Goal: Task Accomplishment & Management: Complete application form

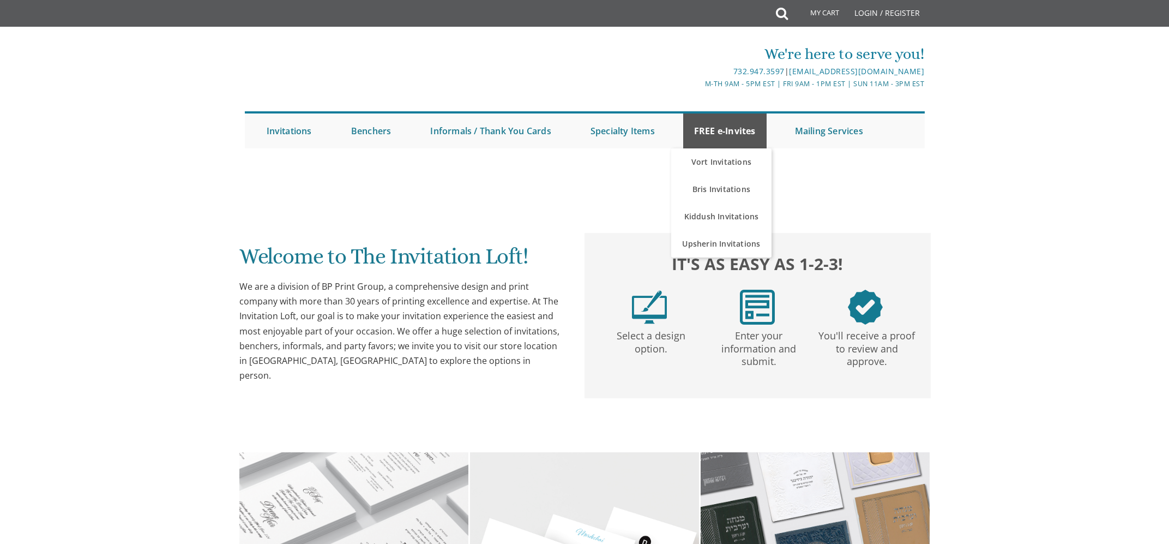
click at [734, 131] on link "FREE e-Invites" at bounding box center [724, 130] width 83 height 35
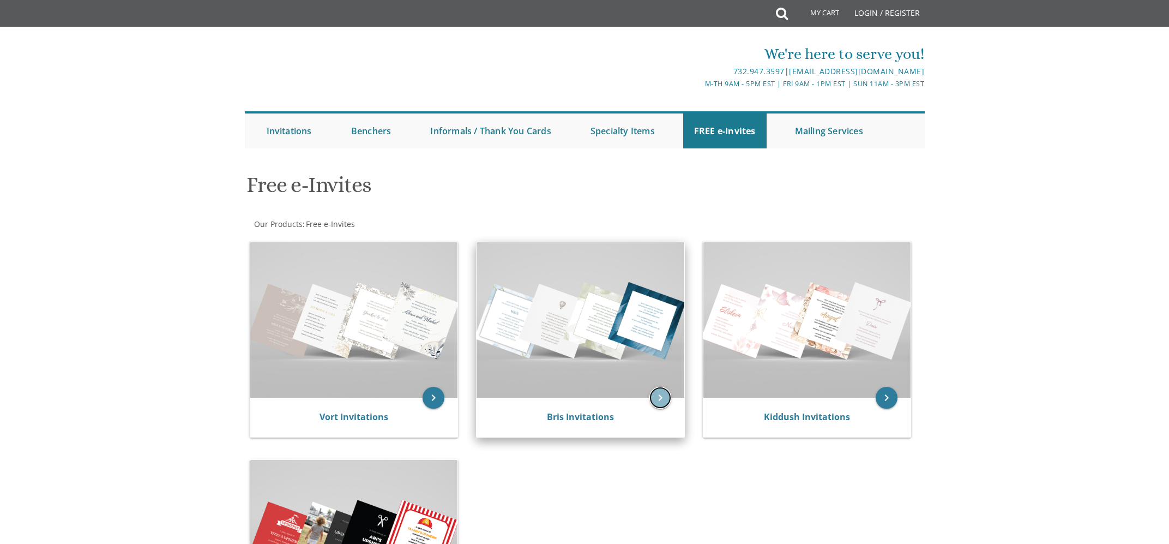
click at [658, 403] on icon "keyboard_arrow_right" at bounding box center [660, 398] width 22 height 22
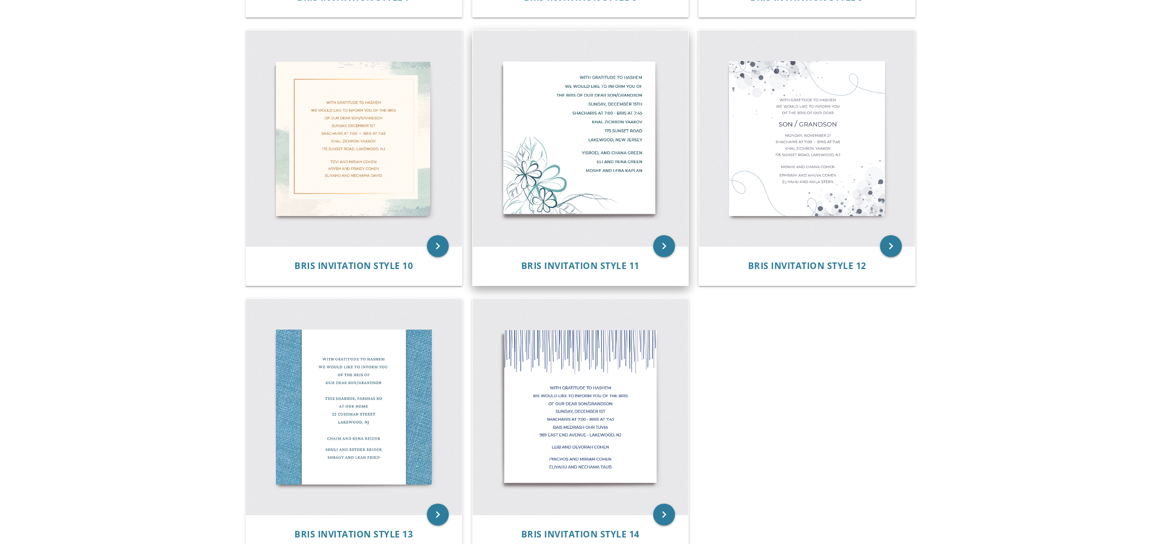
scroll to position [1052, 0]
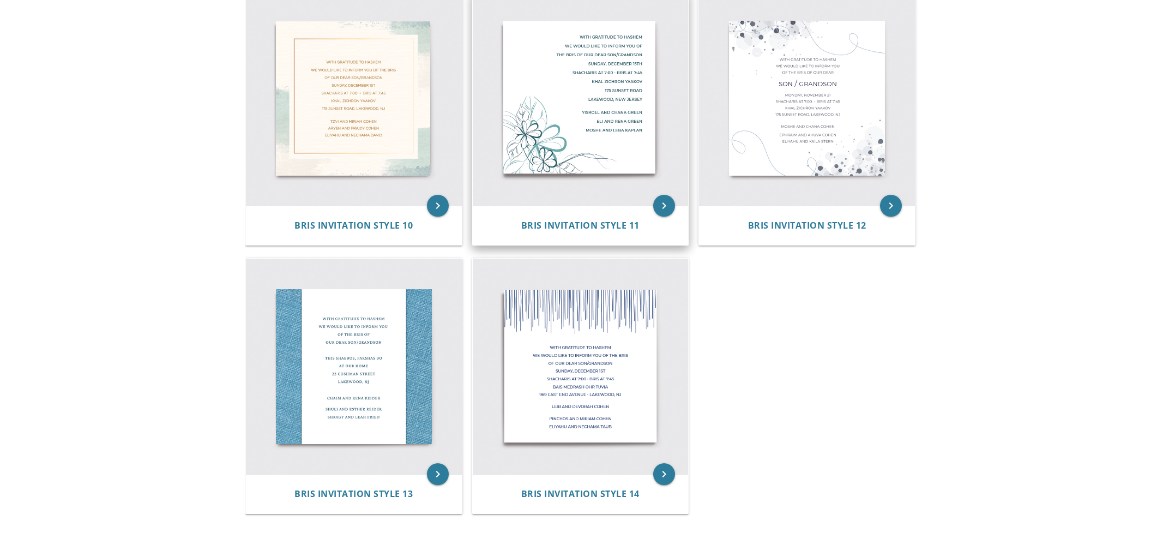
click at [588, 147] on img at bounding box center [581, 98] width 216 height 216
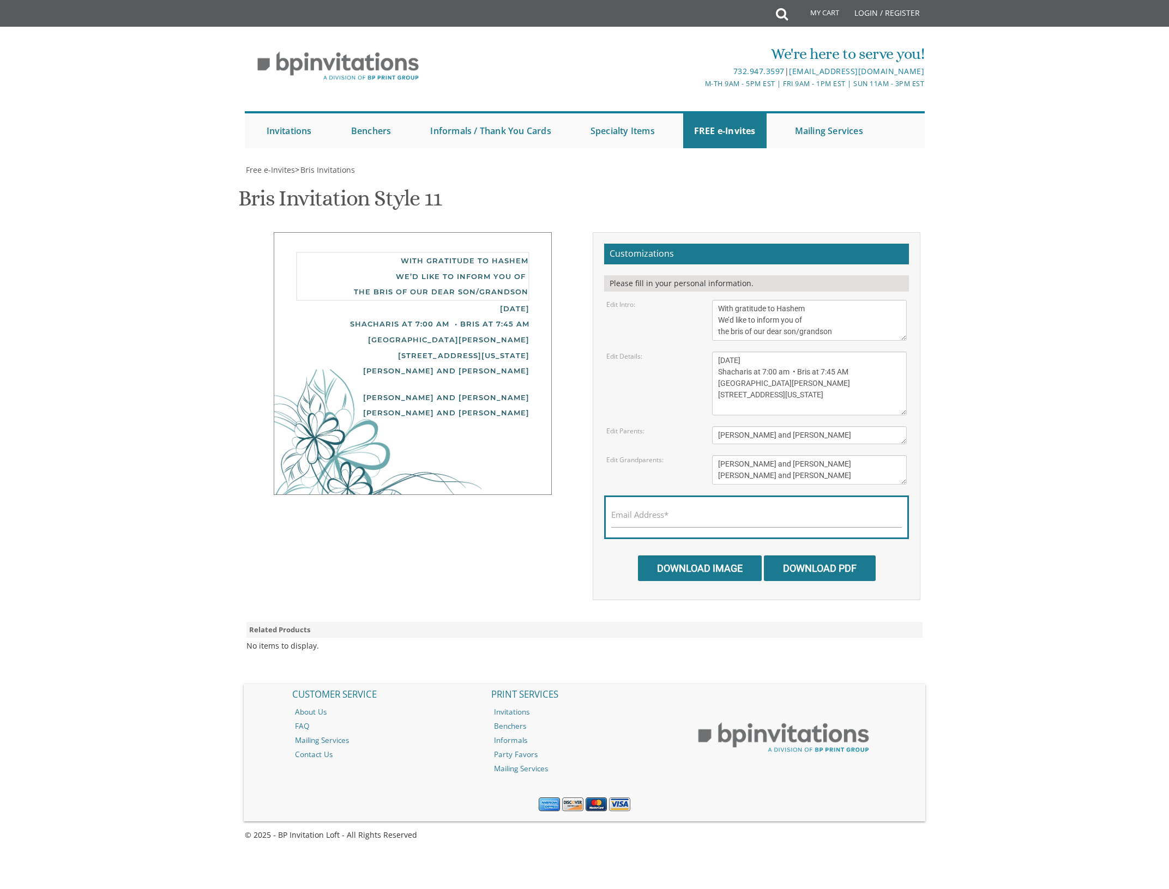
drag, startPoint x: 742, startPoint y: 330, endPoint x: 730, endPoint y: 330, distance: 12.5
click at [730, 330] on textarea "With gratitude to Hashem We’d like to inform you of the bris of our dear son/gr…" at bounding box center [809, 320] width 195 height 41
click at [736, 332] on textarea "With gratitude to Hashem We’d like to inform you of the bris of our dear son/gr…" at bounding box center [809, 320] width 195 height 41
drag, startPoint x: 873, startPoint y: 330, endPoint x: 835, endPoint y: 331, distance: 38.2
click at [835, 331] on textarea "With gratitude to Hashem We’d like to inform you of the bris of our dear son/gr…" at bounding box center [809, 320] width 195 height 41
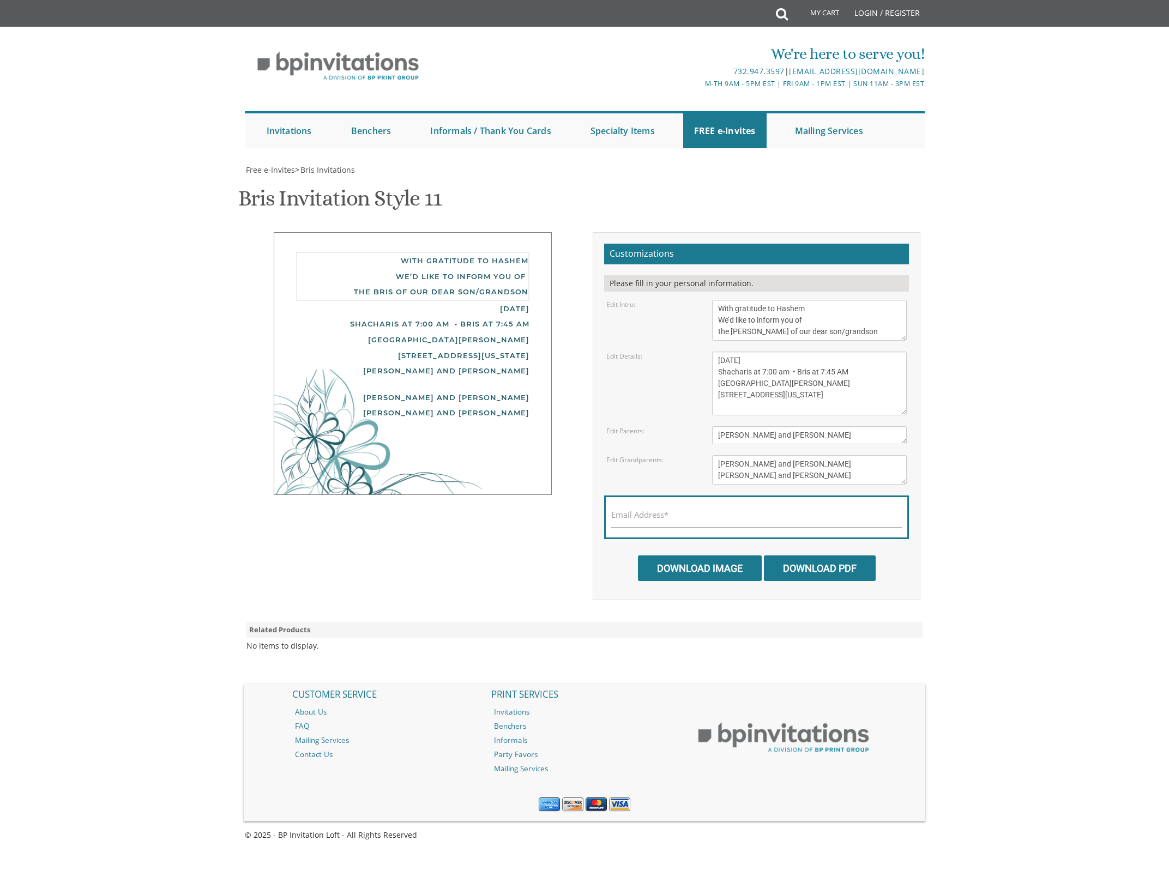
type textarea "With gratitude to Hashem We’d like to inform you of the Shalom Zachor of our de…"
drag, startPoint x: 808, startPoint y: 358, endPoint x: 696, endPoint y: 357, distance: 112.3
click at [712, 357] on textarea "Sunday, December 15th Shacharis at 7:00 am • Bris at 7:45 AM Khal Zichron Yaako…" at bounding box center [809, 384] width 195 height 64
drag, startPoint x: 777, startPoint y: 393, endPoint x: 700, endPoint y: 396, distance: 77.5
click at [712, 396] on textarea "Sunday, December 15th Shacharis at 7:00 am • Bris at 7:45 AM Khal Zichron Yaako…" at bounding box center [809, 384] width 195 height 64
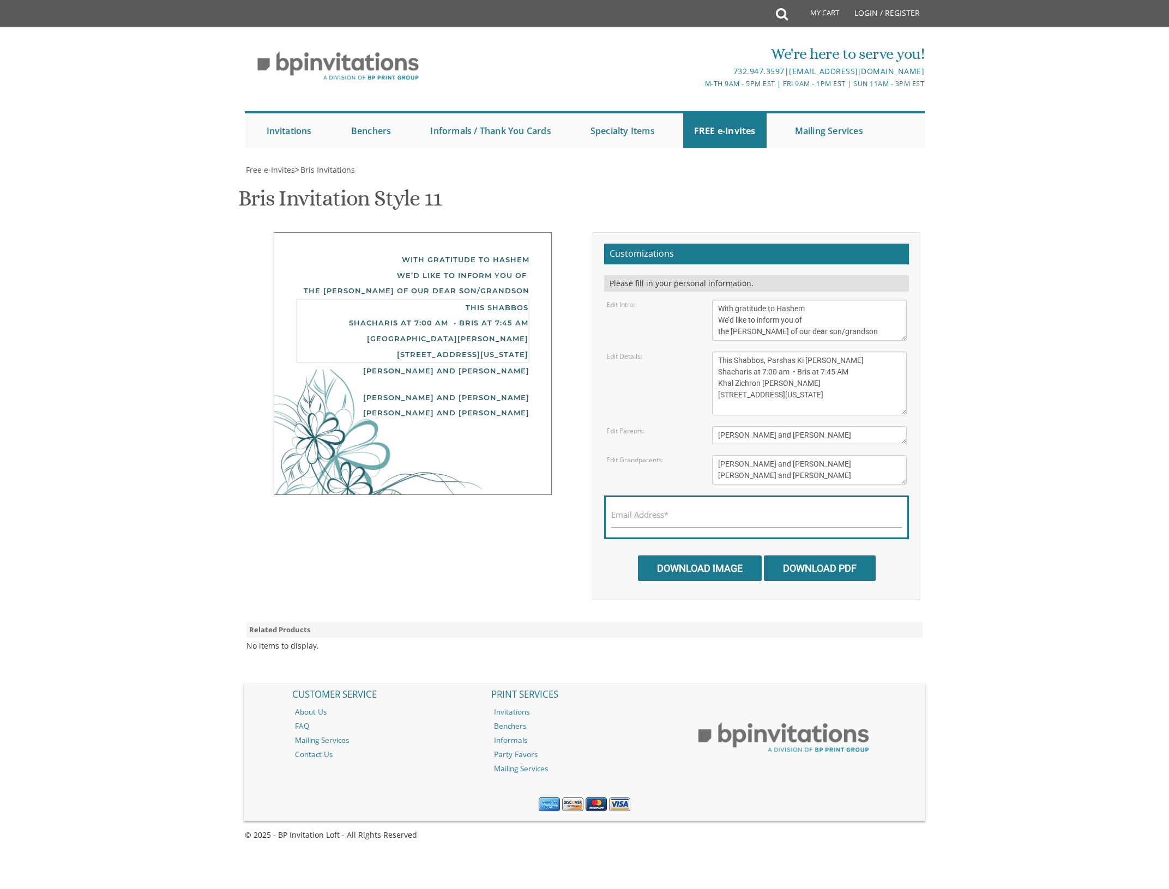
type textarea "This Shabbos, Parshas Ki Savo Shacharis at 7:00 am • Bris at 7:45 AM Khal Zichr…"
drag, startPoint x: 804, startPoint y: 437, endPoint x: 678, endPoint y: 427, distance: 125.8
click at [712, 427] on textarea "Yisroel and Chana Green" at bounding box center [809, 435] width 195 height 18
type textarea "Y"
type textarea "Avrohom Abba and Yehidis Leizerson"
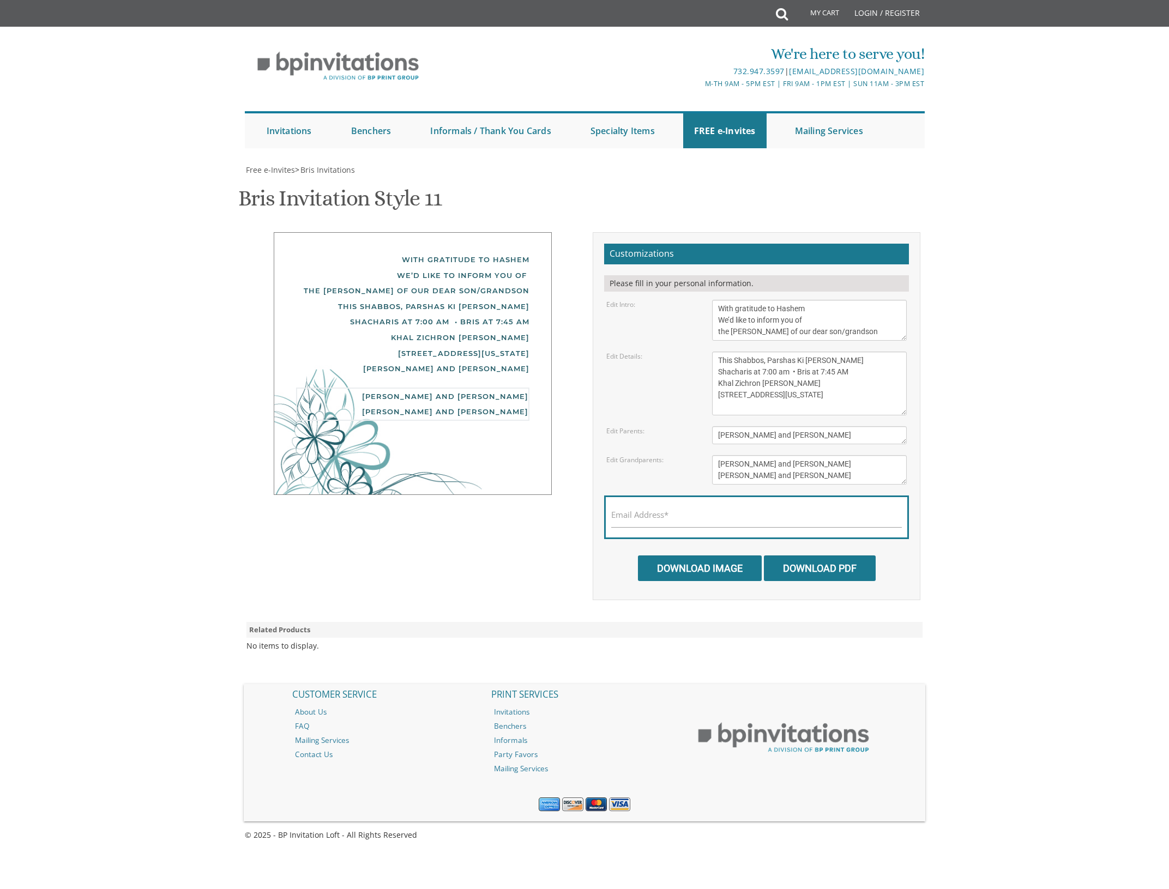
drag, startPoint x: 805, startPoint y: 477, endPoint x: 667, endPoint y: 450, distance: 140.1
click at [712, 455] on textarea "Eli and Rena Green Moshe and Leba Kaplan" at bounding box center [809, 469] width 195 height 29
click at [799, 437] on textarea "[PERSON_NAME] and [PERSON_NAME]" at bounding box center [809, 435] width 195 height 18
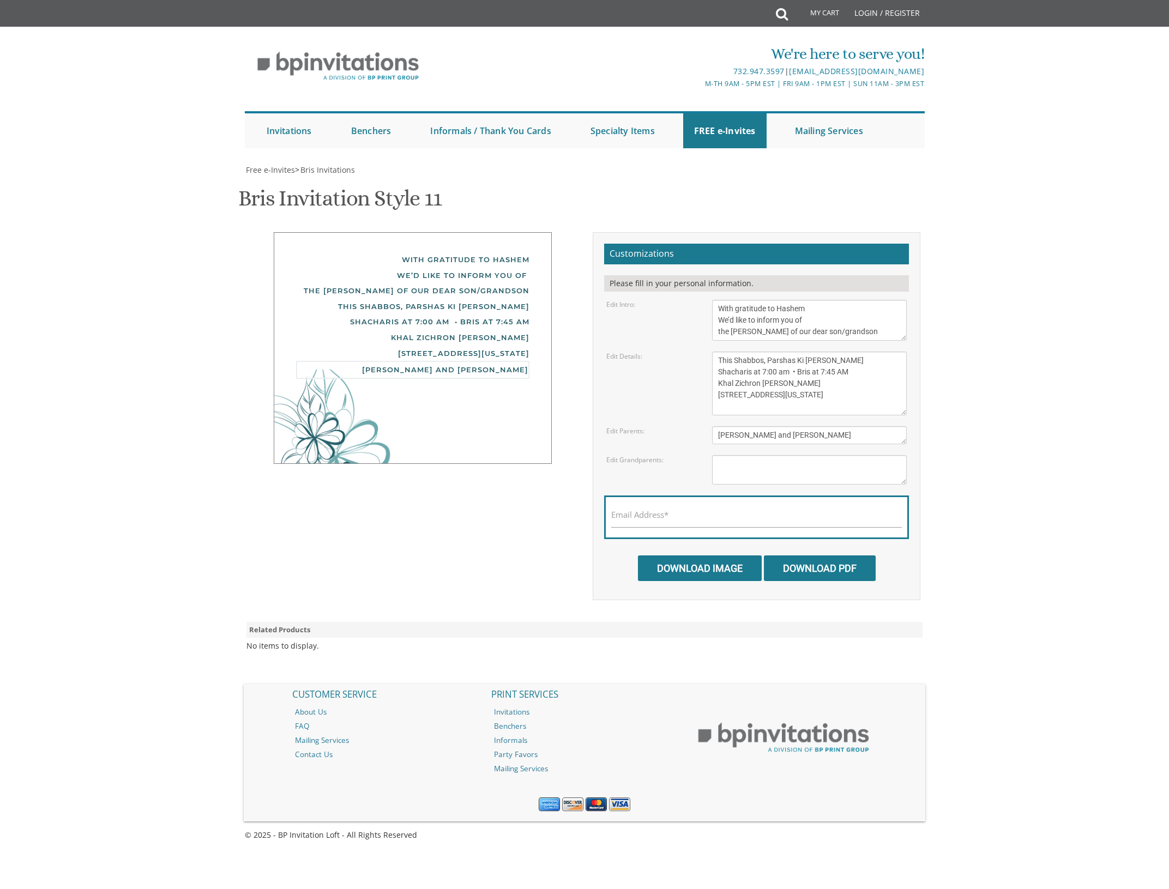
type textarea "Avrohom Abba and Yehudis Leizerson"
drag, startPoint x: 718, startPoint y: 372, endPoint x: 792, endPoint y: 385, distance: 74.7
click at [792, 385] on textarea "[DATE] Shacharis at 7:00 am • Bris at 7:45 AM [GEOGRAPHIC_DATA][PERSON_NAME] [S…" at bounding box center [809, 384] width 195 height 64
click at [718, 381] on textarea "[DATE] Shacharis at 7:00 am • Bris at 7:45 AM [GEOGRAPHIC_DATA][PERSON_NAME] [S…" at bounding box center [809, 384] width 195 height 64
click at [718, 361] on textarea "[DATE] Shacharis at 7:00 am • Bris at 7:45 AM [GEOGRAPHIC_DATA][PERSON_NAME] [S…" at bounding box center [809, 384] width 195 height 64
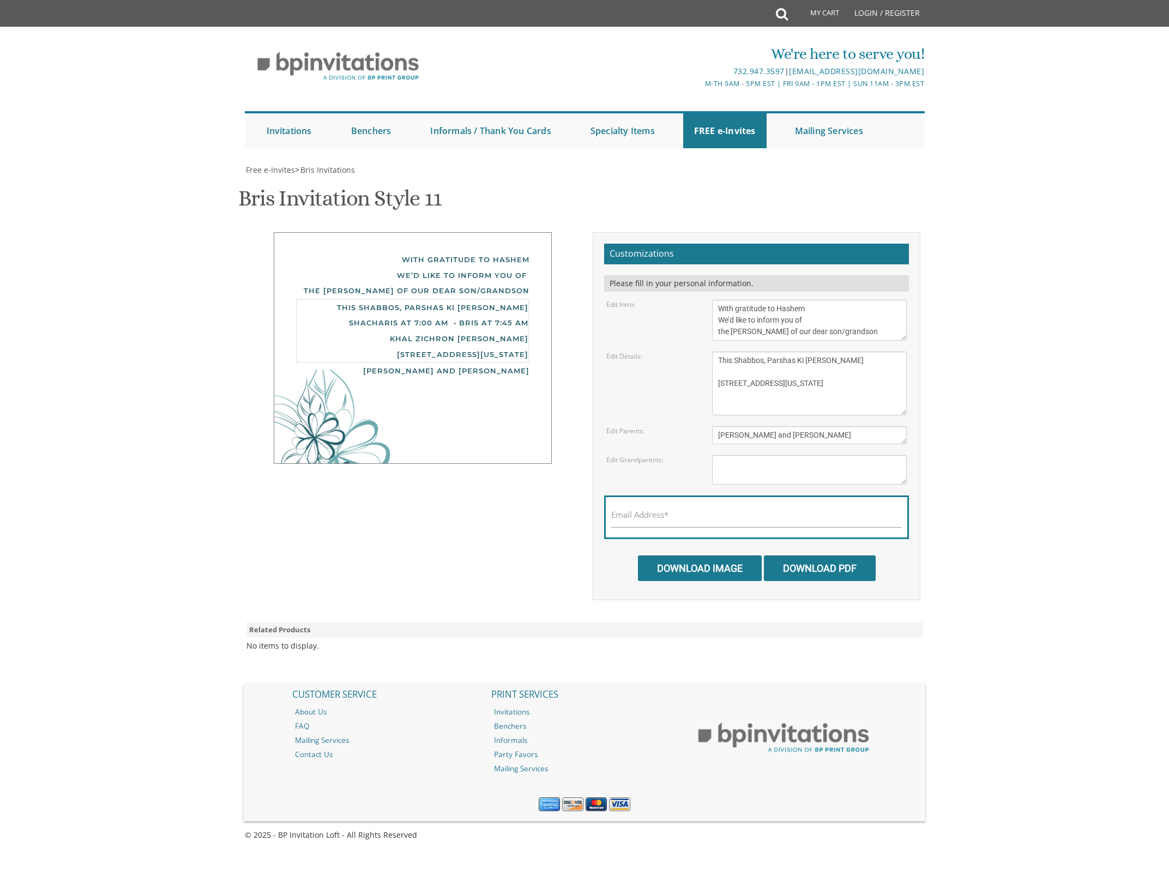
type textarea "This Shabbos, Parshas Ki Savo 18 Kingsfield Drive Lakewood, New Jersey"
click at [731, 521] on input "Email Address*" at bounding box center [756, 521] width 291 height 14
type input "chayaskarpie@gmail.com"
click at [766, 370] on textarea "[DATE] Shacharis at 7:00 am • Bris at 7:45 AM [GEOGRAPHIC_DATA][PERSON_NAME] [S…" at bounding box center [809, 384] width 195 height 64
click at [763, 375] on textarea "[DATE] Shacharis at 7:00 am • Bris at 7:45 AM [GEOGRAPHIC_DATA][PERSON_NAME] [S…" at bounding box center [809, 384] width 195 height 64
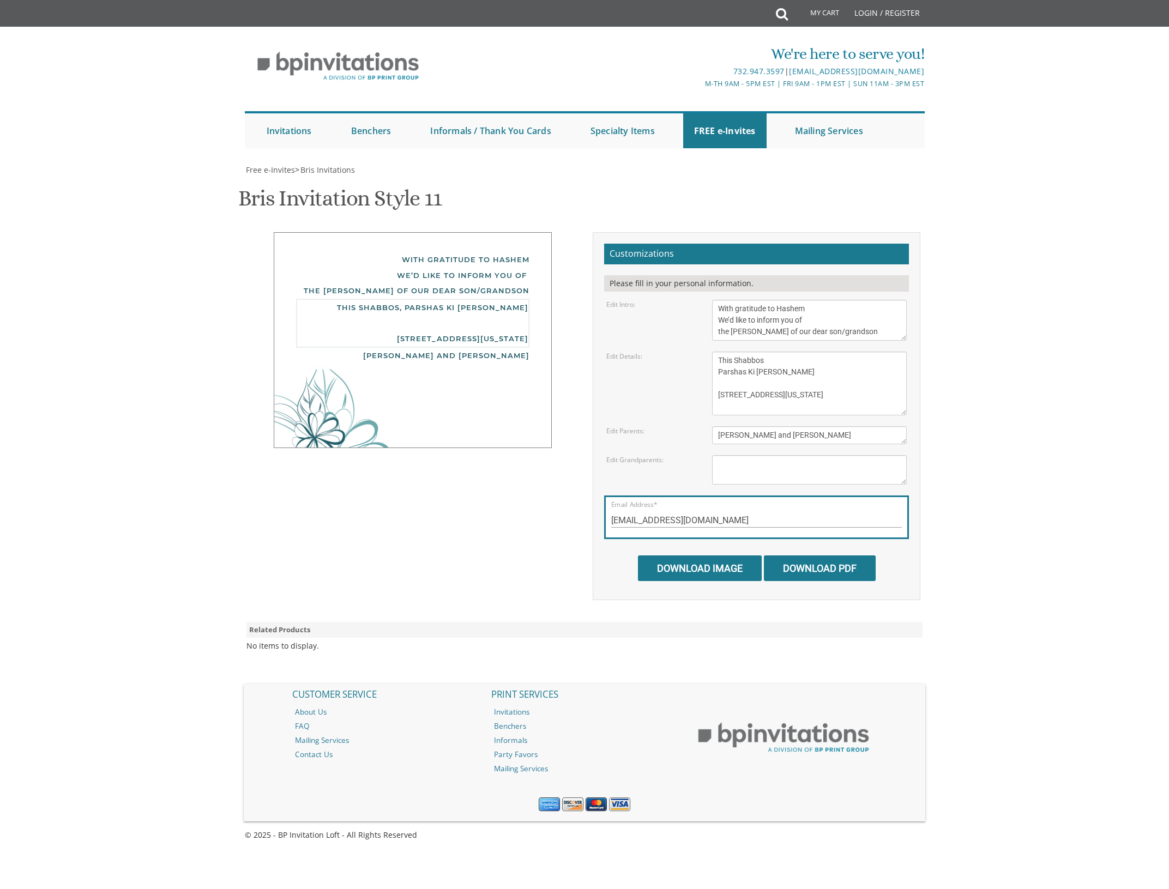
type textarea "This Shabbos Parshas Ki Savo 18 Kingsfield Drive Lakewood, New Jersey"
drag, startPoint x: 879, startPoint y: 329, endPoint x: 835, endPoint y: 332, distance: 44.3
click at [835, 332] on textarea "With gratitude to Hashem We’d like to inform you of the bris of our dear son/gr…" at bounding box center [809, 320] width 195 height 41
type textarea "With gratitude to Hashem We’d like to inform you of the Shalom Zachor of our de…"
click at [860, 384] on textarea "[DATE] Shacharis at 7:00 am • Bris at 7:45 AM [GEOGRAPHIC_DATA][PERSON_NAME] [S…" at bounding box center [809, 384] width 195 height 64
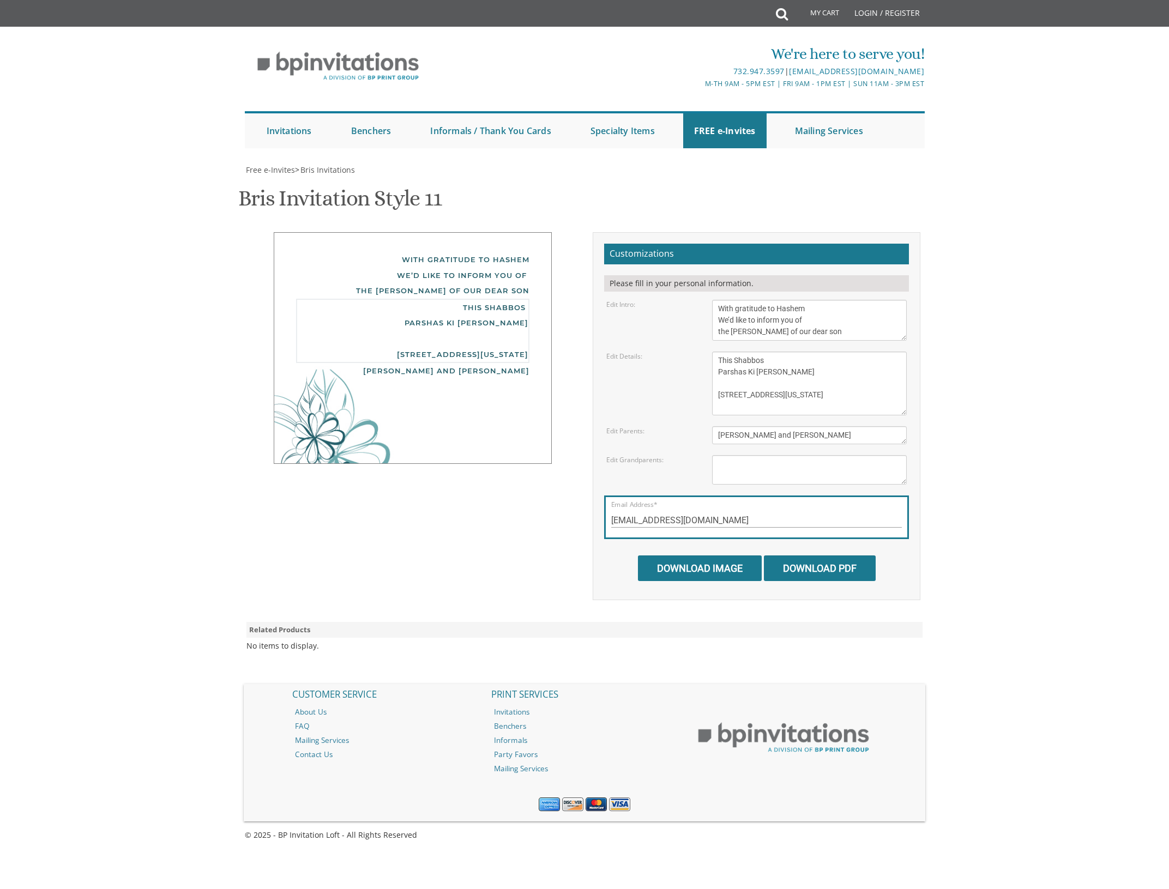
click at [718, 406] on textarea "[DATE] Shacharis at 7:00 am • Bris at 7:45 AM [GEOGRAPHIC_DATA][PERSON_NAME] [S…" at bounding box center [809, 384] width 195 height 64
click at [794, 405] on textarea "[DATE] Shacharis at 7:00 am • Bris at 7:45 AM [GEOGRAPHIC_DATA][PERSON_NAME] [S…" at bounding box center [809, 384] width 195 height 64
click at [714, 372] on textarea "[DATE] Shacharis at 7:00 am • Bris at 7:45 AM [GEOGRAPHIC_DATA][PERSON_NAME] [S…" at bounding box center [809, 384] width 195 height 64
click at [1016, 331] on body "My Cart Total: View Cart Item(s) Submit My Cart Total: View Cart Item(s) Login …" at bounding box center [584, 445] width 1169 height 890
click at [717, 358] on textarea "[DATE] Shacharis at 7:00 am • Bris at 7:45 AM [GEOGRAPHIC_DATA][PERSON_NAME] [S…" at bounding box center [809, 384] width 195 height 64
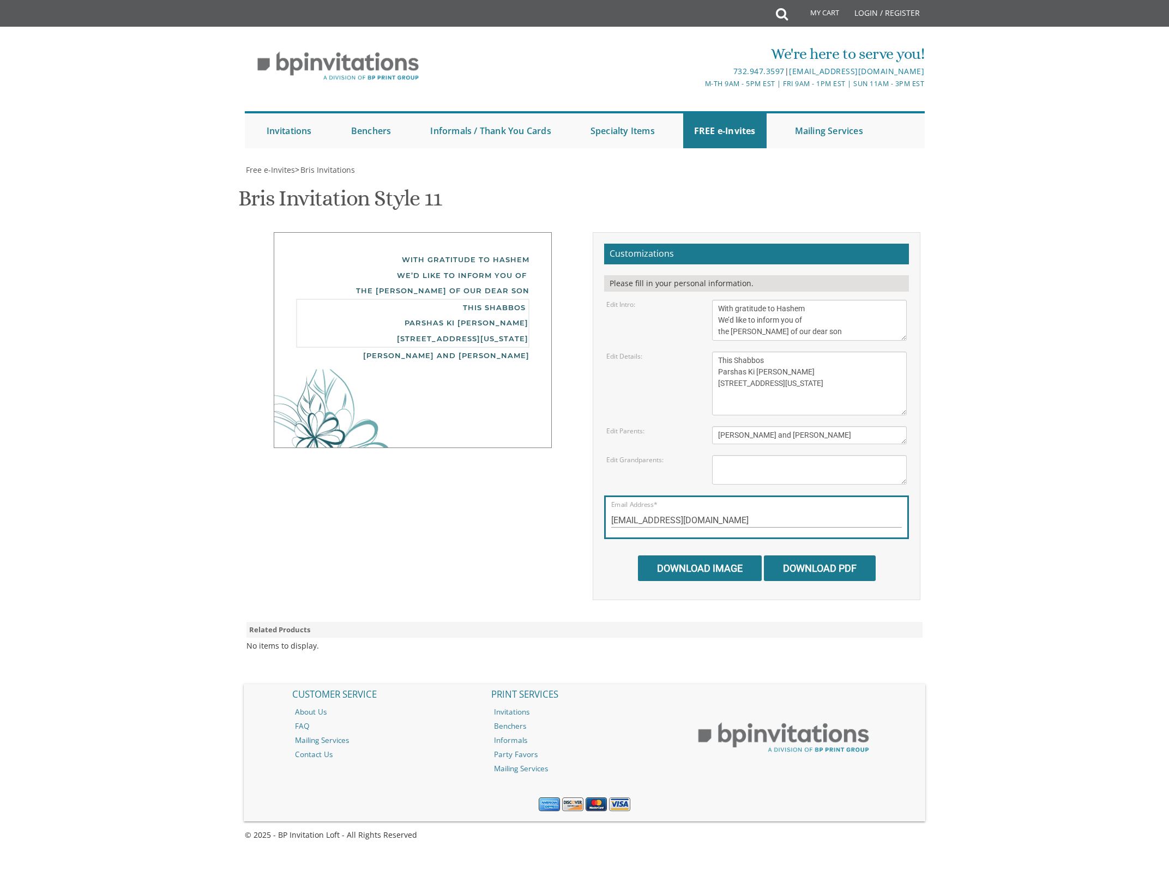
type textarea "This Shabbos Parshas Ki Savo 18 Kingsfield Drive Lakewood, New Jersey"
click at [718, 434] on textarea "[PERSON_NAME] and [PERSON_NAME]" at bounding box center [809, 435] width 195 height 18
click at [537, 194] on div "Bris Invitation Style 11 SKU: bris11" at bounding box center [584, 199] width 692 height 43
click at [713, 437] on textarea "[PERSON_NAME] and [PERSON_NAME]" at bounding box center [809, 435] width 195 height 18
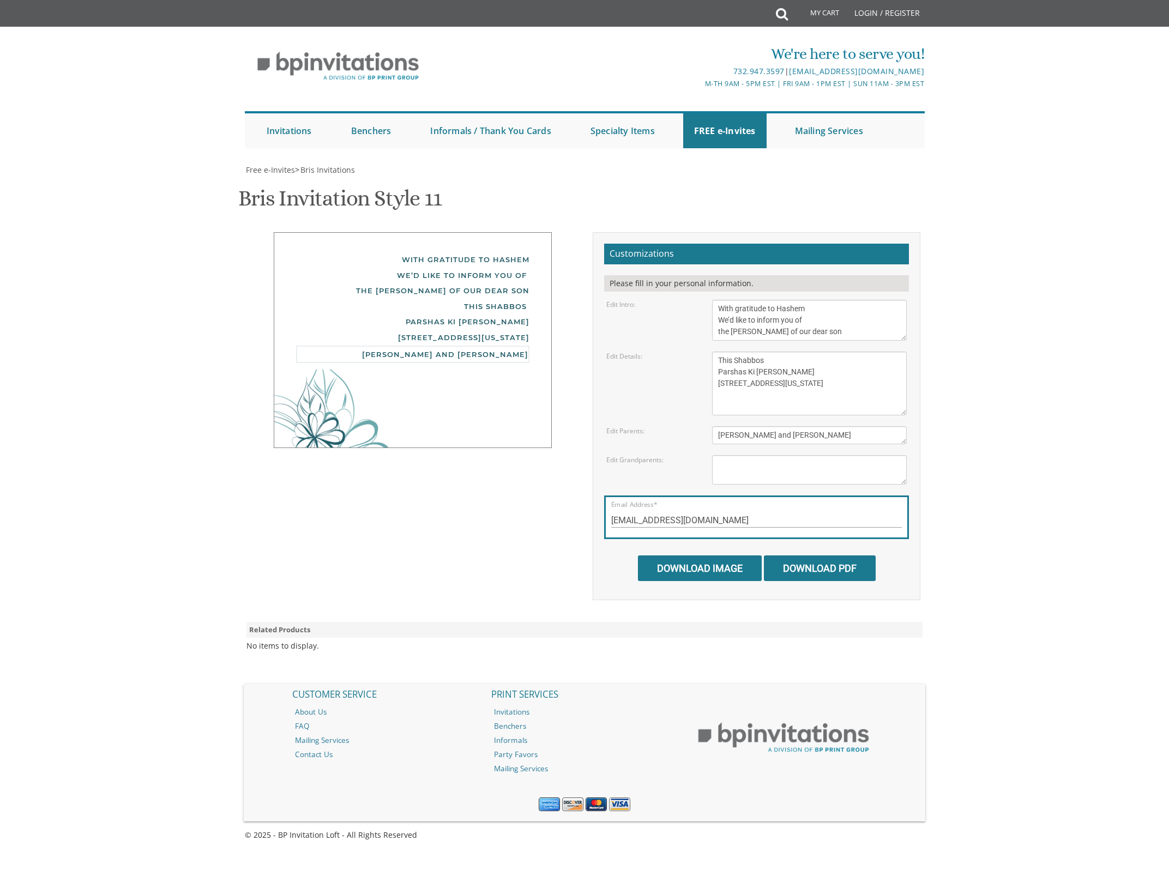
scroll to position [0, 0]
type textarea "Avrohom Abba and Yehudis Leizerson"
click at [336, 426] on div at bounding box center [412, 400] width 233 height 52
click at [719, 555] on input "Download Image" at bounding box center [700, 568] width 124 height 26
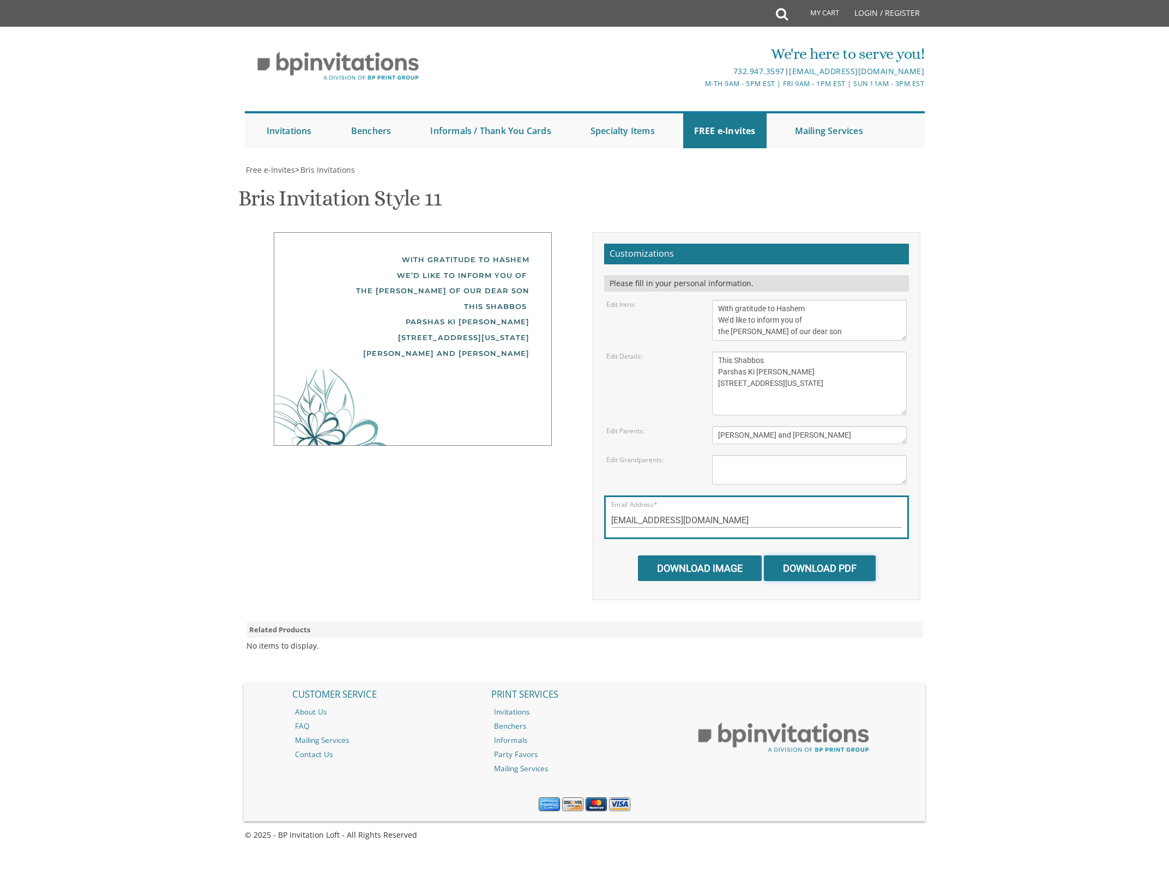
click at [813, 555] on input "Download PDF" at bounding box center [820, 568] width 112 height 26
drag, startPoint x: 850, startPoint y: 333, endPoint x: 611, endPoint y: 292, distance: 242.2
click at [712, 300] on textarea "With gratitude to Hashem We’d like to inform you of the bris of our dear son/gr…" at bounding box center [809, 320] width 195 height 41
click at [575, 446] on div "With gratitude to Hashem We’d like to inform you of the Shalom Zachor of our de…" at bounding box center [413, 339] width 328 height 214
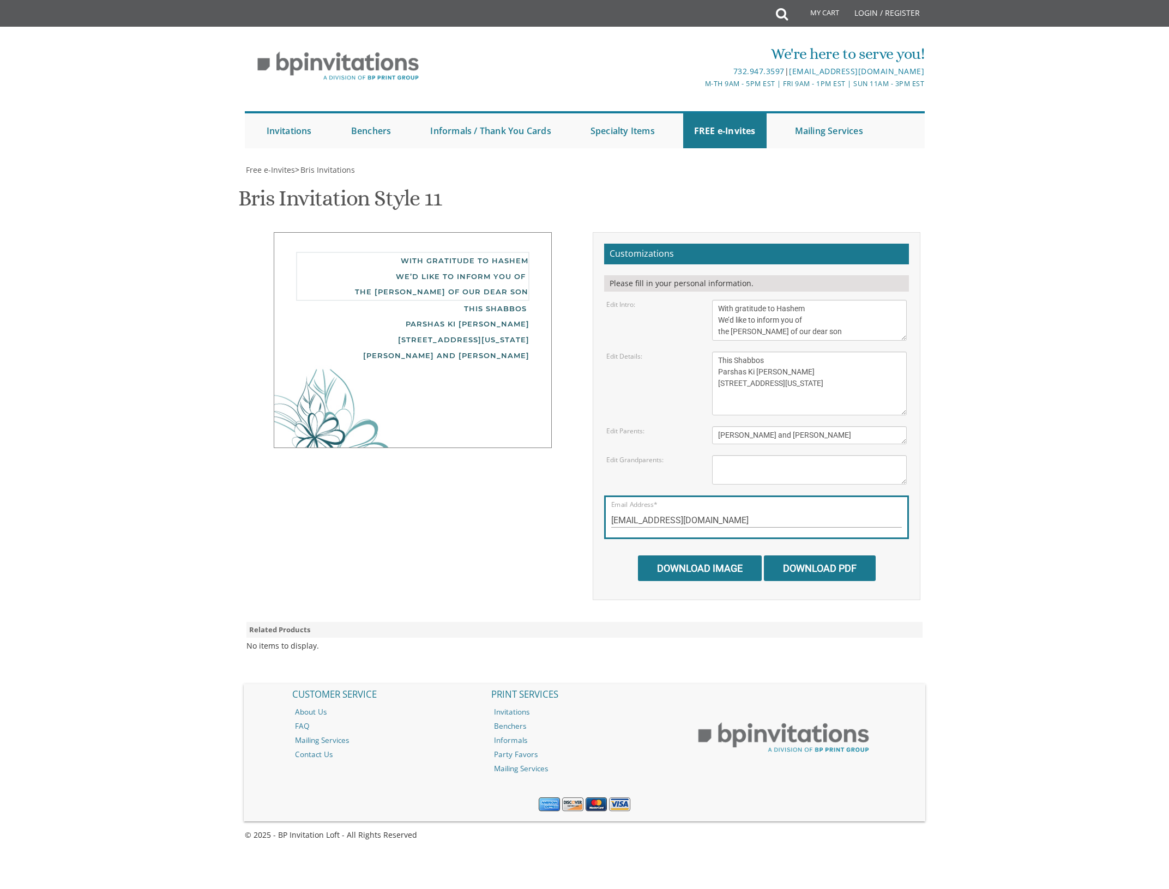
click at [835, 330] on textarea "With gratitude to Hashem We’d like to inform you of the bris of our dear son/gr…" at bounding box center [809, 320] width 195 height 41
type textarea "With gratitude to Hashem We’d like to inform you of the Shalom Zachor of our de…"
click at [744, 461] on textarea "[PERSON_NAME] and [PERSON_NAME] [PERSON_NAME] and [PERSON_NAME]" at bounding box center [809, 469] width 195 height 29
click at [718, 461] on textarea "[PERSON_NAME] and [PERSON_NAME] [PERSON_NAME] and [PERSON_NAME]" at bounding box center [809, 469] width 195 height 29
type textarea "Leizerson Ely and Miriaim karp"
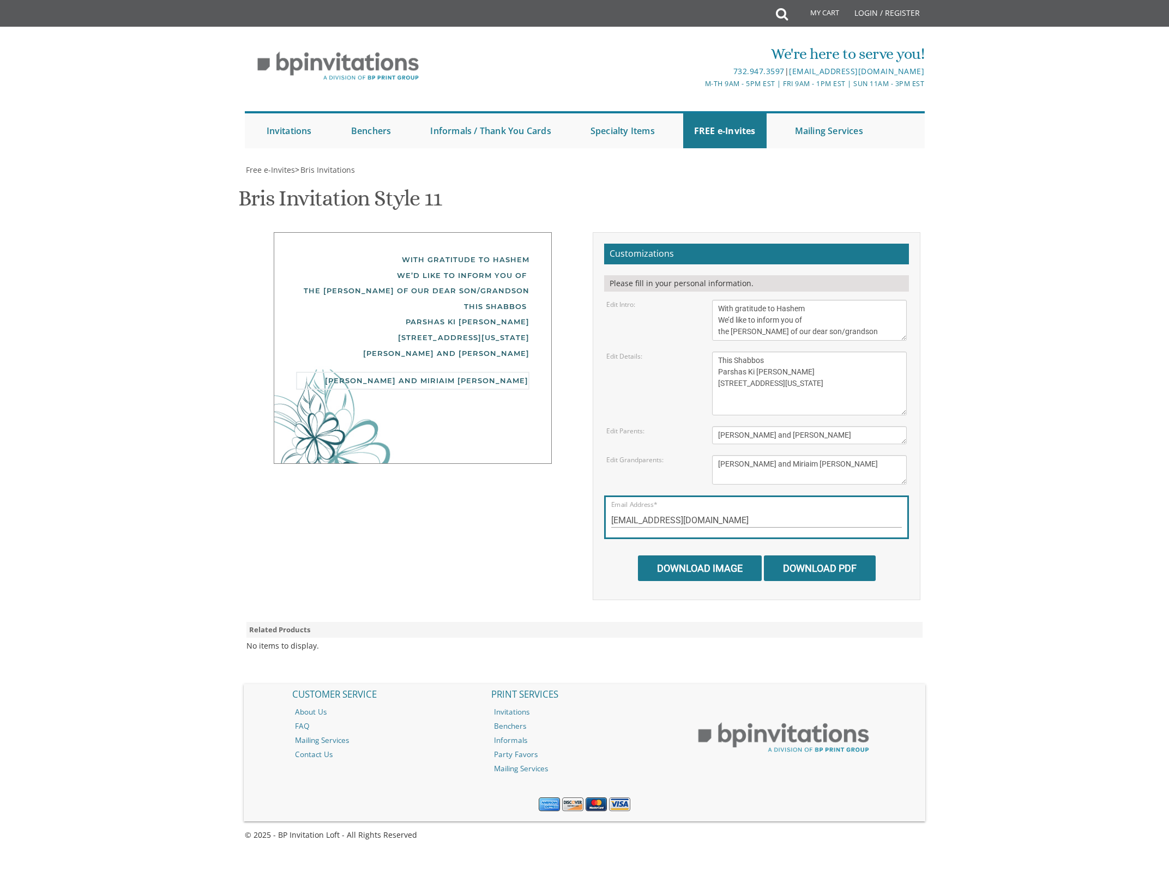
click at [718, 438] on textarea "[PERSON_NAME] and [PERSON_NAME]" at bounding box center [809, 435] width 195 height 18
type textarea "Avrohom Abba and Yehudis Leizerson"
click at [718, 466] on textarea "[PERSON_NAME] and [PERSON_NAME] [PERSON_NAME] and [PERSON_NAME]" at bounding box center [809, 469] width 195 height 29
type textarea "Yosef and Breindy Leizerson Ely and Miriaim karp"
click at [820, 389] on textarea "[DATE] Shacharis at 7:00 am • Bris at 7:45 AM [GEOGRAPHIC_DATA][PERSON_NAME] [S…" at bounding box center [809, 384] width 195 height 64
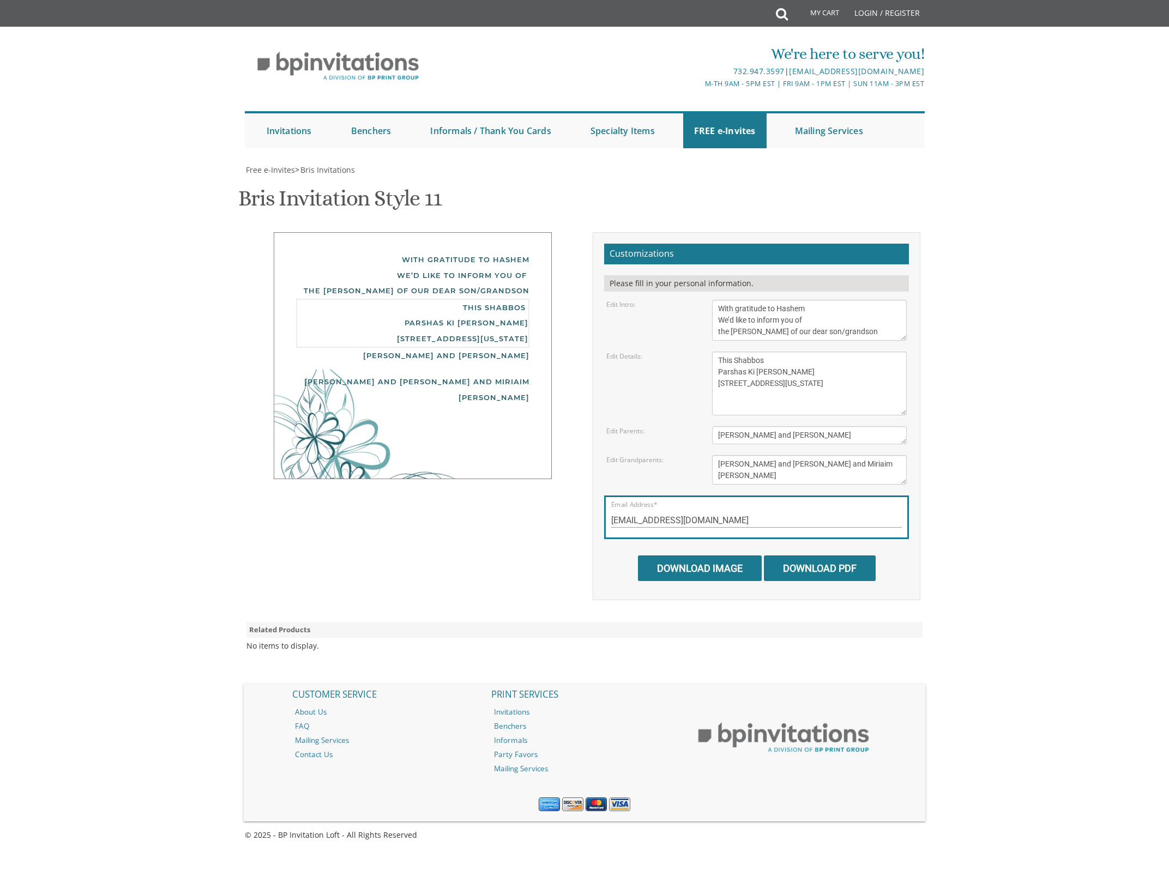
click at [718, 465] on textarea "[PERSON_NAME] and [PERSON_NAME] [PERSON_NAME] and [PERSON_NAME]" at bounding box center [809, 469] width 195 height 29
click at [470, 361] on div "Avrohom Abba and Yehudis Leizerson" at bounding box center [412, 354] width 233 height 16
click at [717, 371] on textarea "[DATE] Shacharis at 7:00 am • Bris at 7:45 AM [GEOGRAPHIC_DATA][PERSON_NAME] [S…" at bounding box center [809, 384] width 195 height 64
type textarea "This Shabbos Parshas Ki Savo 18 Kingsfield Drive Lakewood, New Jersey"
click at [410, 319] on div "This Shabbos Parshas Ki Savo 18 Kingsfield Drive Lakewood, New Jersey" at bounding box center [412, 323] width 233 height 49
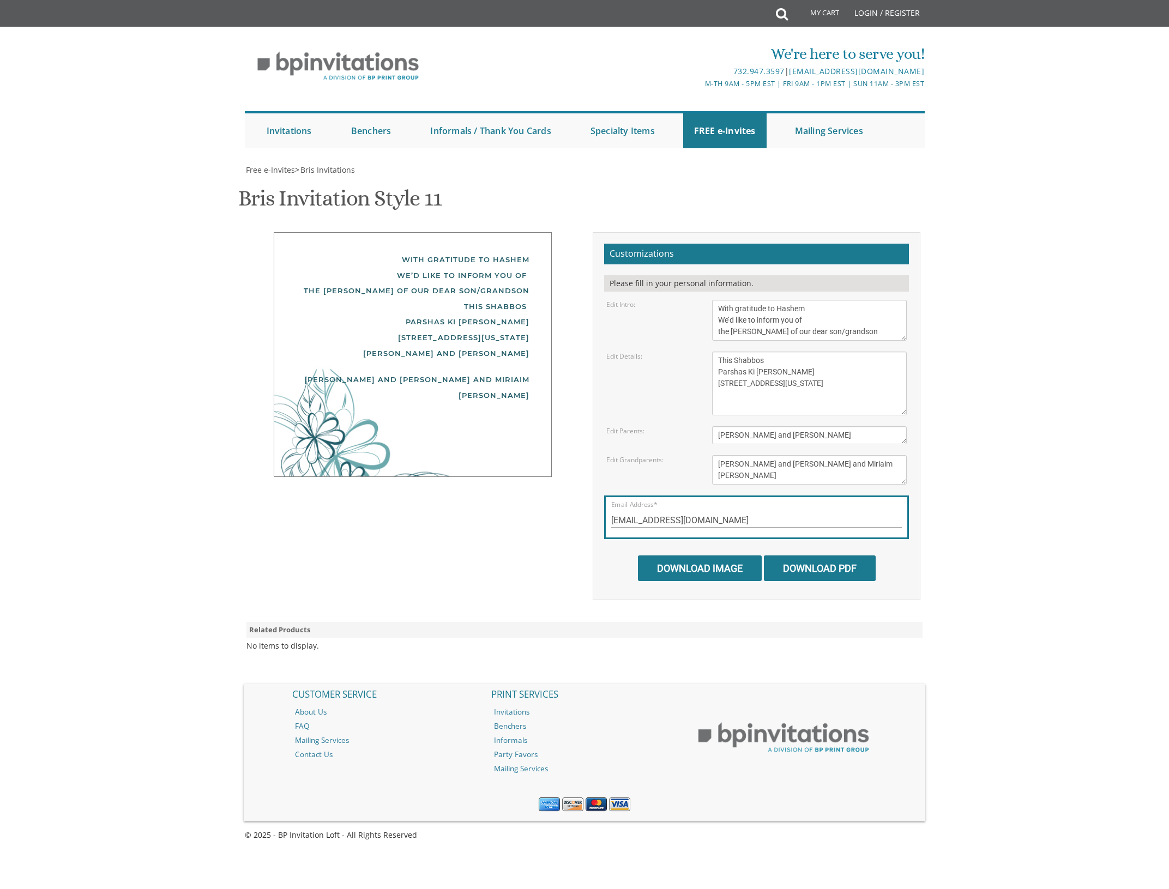
scroll to position [346, 0]
click at [735, 555] on input "Download Image" at bounding box center [700, 568] width 124 height 26
click at [763, 473] on textarea "[PERSON_NAME] and [PERSON_NAME] [PERSON_NAME] and [PERSON_NAME]" at bounding box center [809, 469] width 195 height 29
type textarea "Yosef and Breindy Leizerson Ely and Miriam karp"
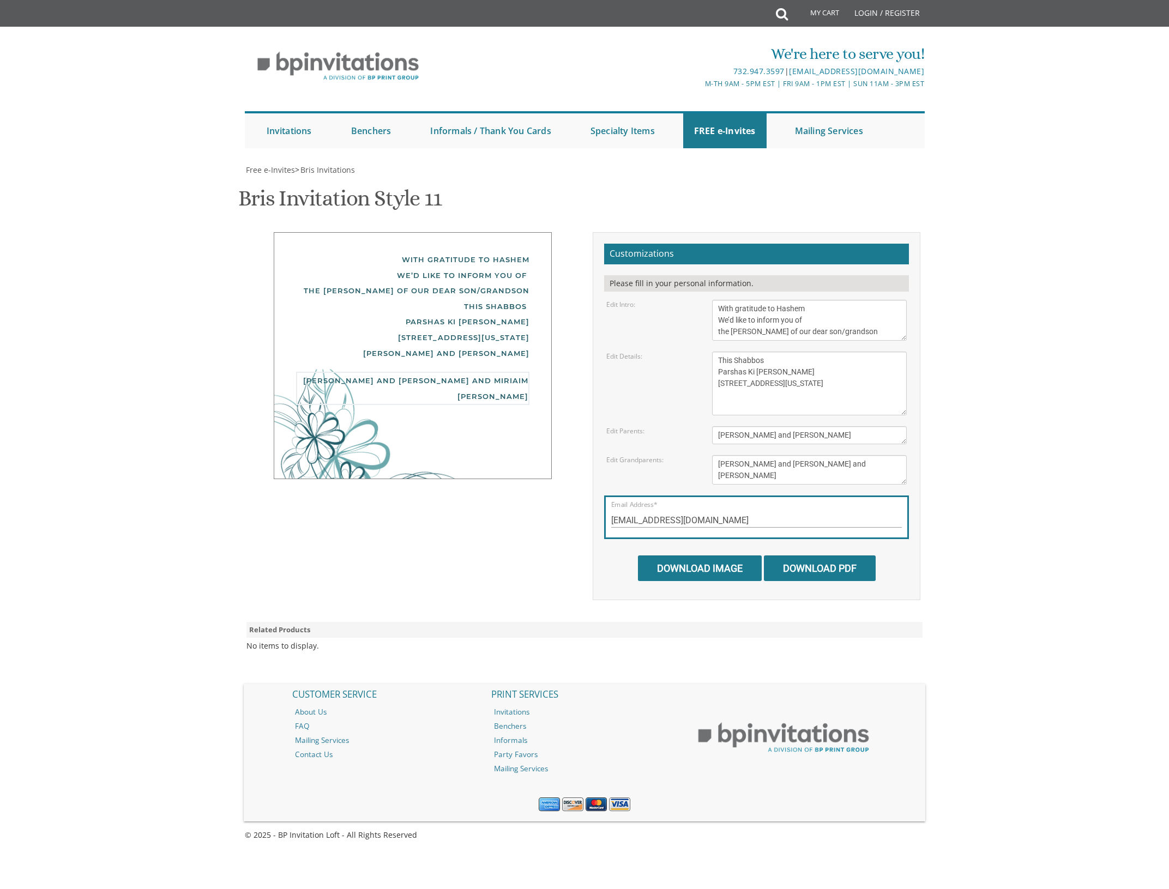
click at [840, 428] on textarea "[PERSON_NAME] and [PERSON_NAME]" at bounding box center [809, 435] width 195 height 18
click at [696, 555] on input "Download Image" at bounding box center [700, 568] width 124 height 26
click at [934, 7] on body "My Cart Total: View Cart Item(s) Submit My Cart Total: View Cart Item(s) Login …" at bounding box center [584, 445] width 1169 height 890
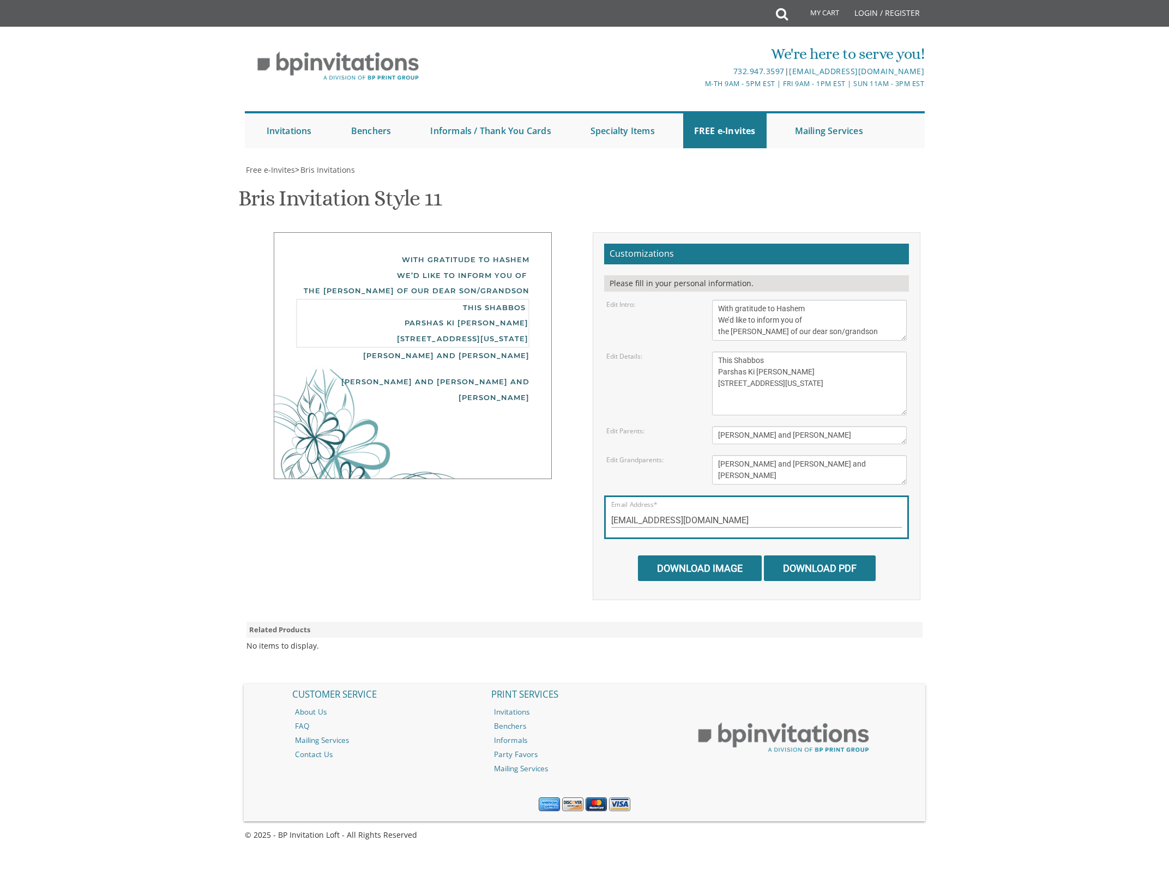
drag, startPoint x: 804, startPoint y: 393, endPoint x: 703, endPoint y: 400, distance: 101.6
click at [712, 400] on textarea "[DATE] Shacharis at 7:00 am • Bris at 7:45 AM [GEOGRAPHIC_DATA][PERSON_NAME] [S…" at bounding box center [809, 384] width 195 height 64
paste textarea "unday, [DATE] Shacharis at 7:00 am • Bris at 7:45 AM [GEOGRAPHIC_DATA][PERSON_N…"
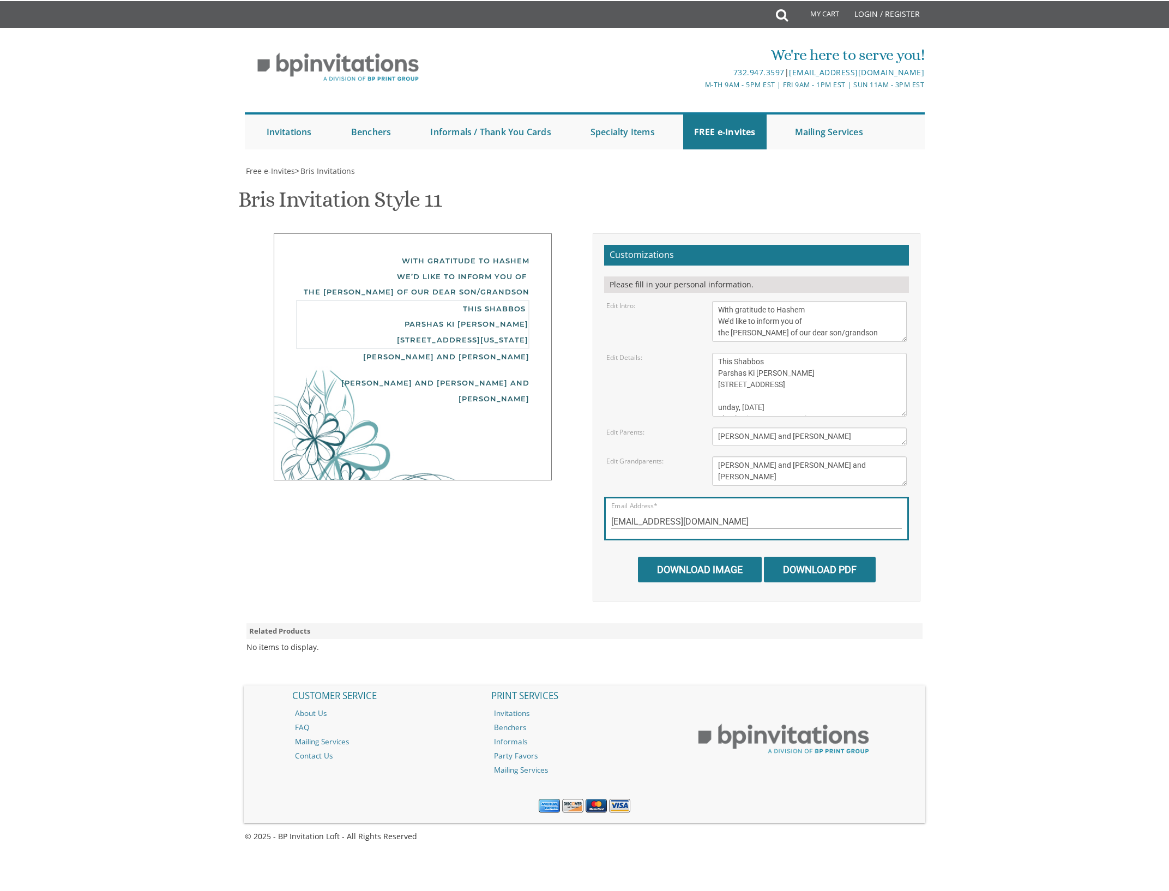
scroll to position [45, 0]
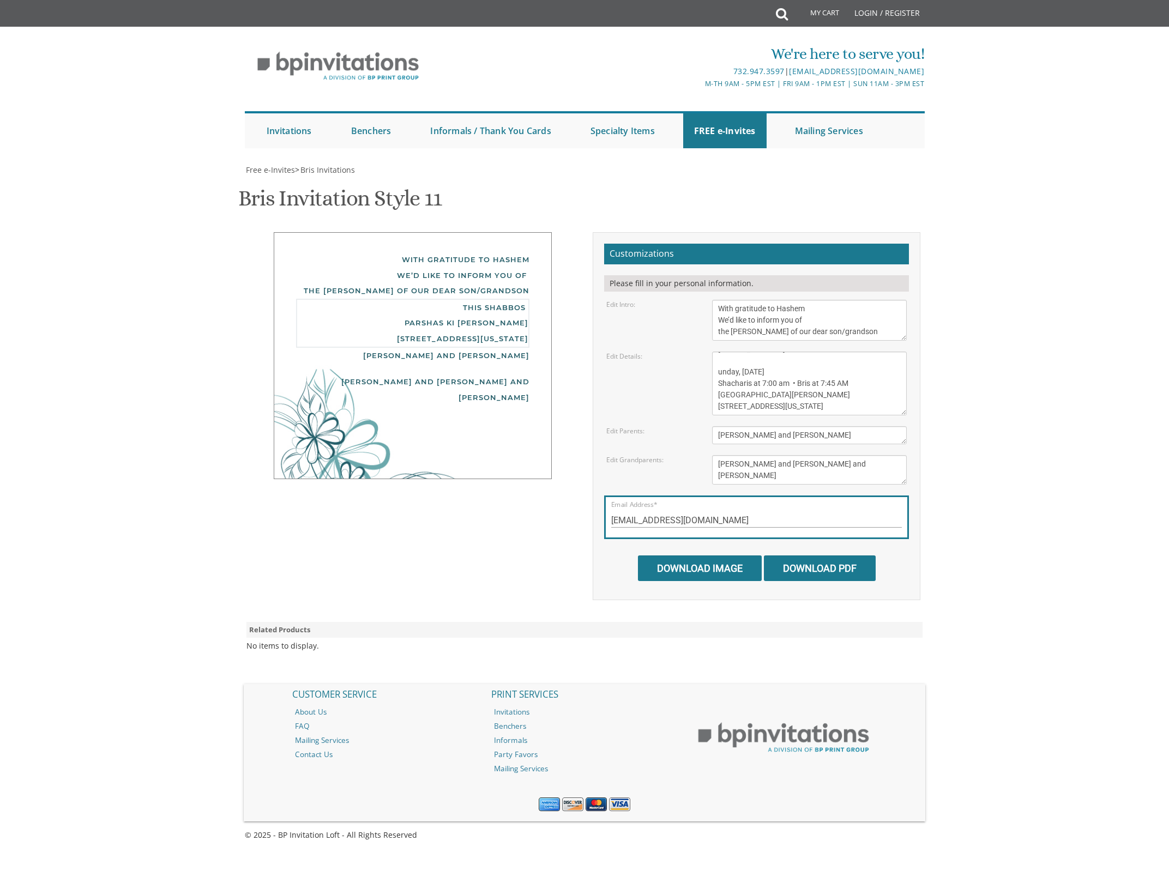
click at [718, 360] on textarea "[DATE] Shacharis at 7:00 am • Bris at 7:45 AM [GEOGRAPHIC_DATA][PERSON_NAME] [S…" at bounding box center [809, 384] width 195 height 64
click at [794, 373] on textarea "[DATE] Shacharis at 7:00 am • Bris at 7:45 AM [GEOGRAPHIC_DATA][PERSON_NAME] [S…" at bounding box center [809, 384] width 195 height 64
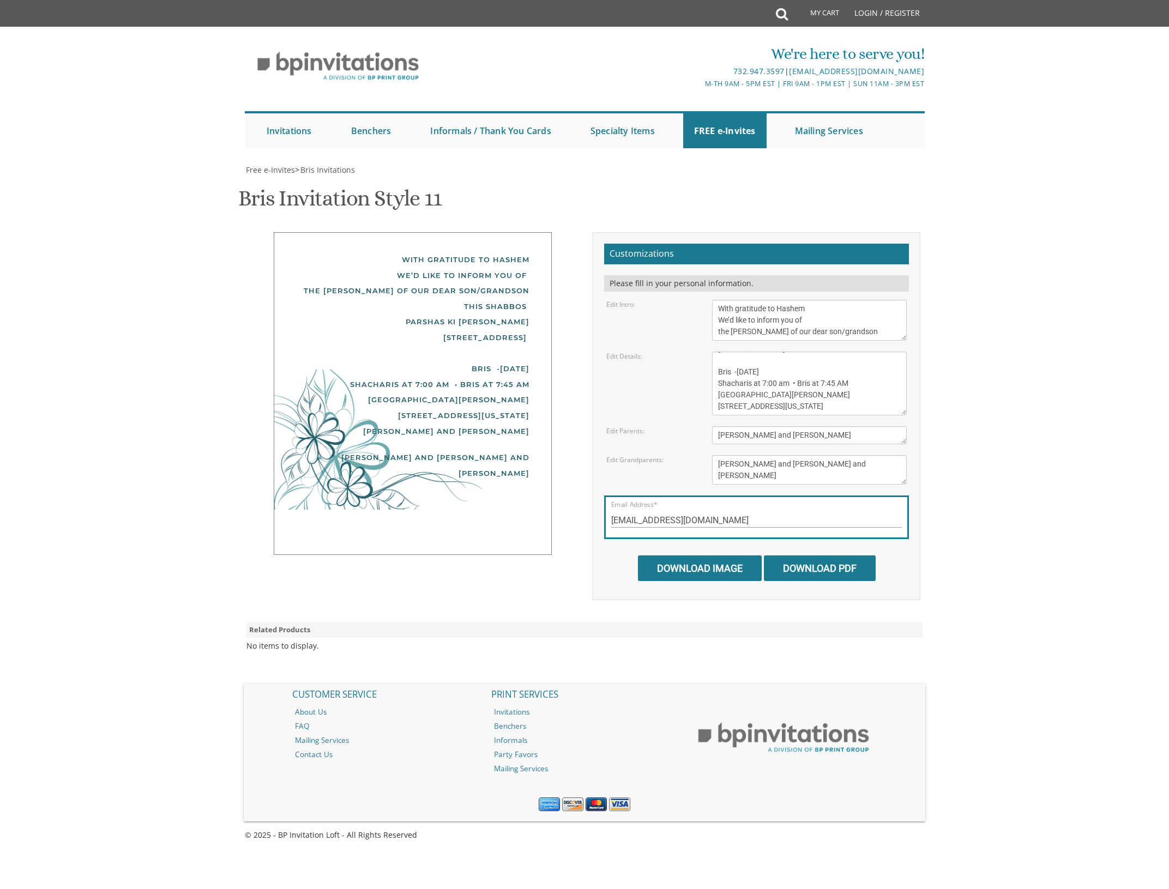
click at [810, 362] on textarea "[DATE] Shacharis at 7:00 am • Bris at 7:45 AM [GEOGRAPHIC_DATA][PERSON_NAME] [S…" at bounding box center [809, 384] width 195 height 64
click at [798, 359] on textarea "[DATE] Shacharis at 7:00 am • Bris at 7:45 AM [GEOGRAPHIC_DATA][PERSON_NAME] [S…" at bounding box center [809, 384] width 195 height 64
drag, startPoint x: 802, startPoint y: 360, endPoint x: 768, endPoint y: 359, distance: 33.8
click at [768, 359] on textarea "[DATE] Shacharis at 7:00 am • Bris at 7:45 AM [GEOGRAPHIC_DATA][PERSON_NAME] [S…" at bounding box center [809, 384] width 195 height 64
drag, startPoint x: 775, startPoint y: 394, endPoint x: 693, endPoint y: 396, distance: 82.4
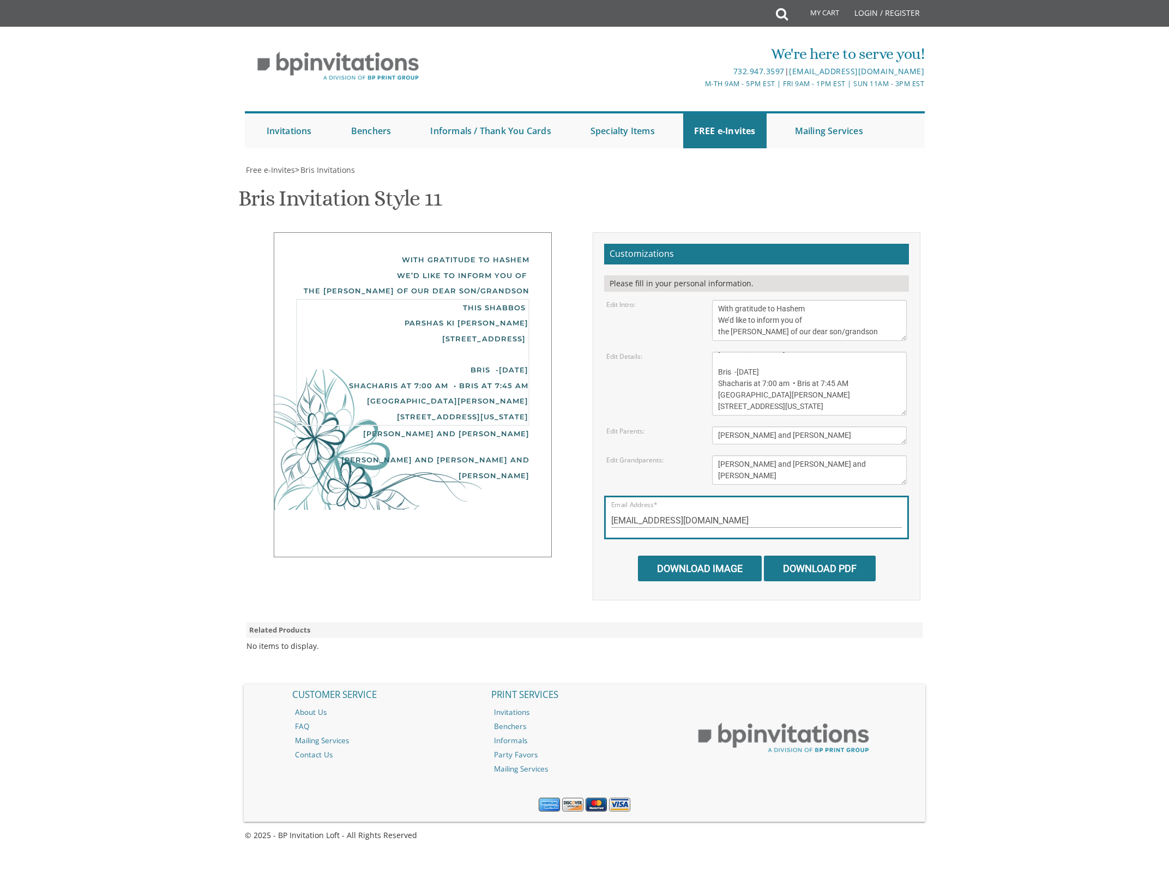
click at [712, 396] on textarea "[DATE] Shacharis at 7:00 am • Bris at 7:45 AM [GEOGRAPHIC_DATA][PERSON_NAME] [S…" at bounding box center [809, 384] width 195 height 64
click at [771, 395] on textarea "[DATE] Shacharis at 7:00 am • Bris at 7:45 AM [GEOGRAPHIC_DATA][PERSON_NAME] [S…" at bounding box center [809, 384] width 195 height 64
click at [770, 370] on textarea "[DATE] Shacharis at 7:00 am • Bris at 7:45 AM [GEOGRAPHIC_DATA][PERSON_NAME] [S…" at bounding box center [809, 384] width 195 height 64
drag, startPoint x: 831, startPoint y: 370, endPoint x: 820, endPoint y: 370, distance: 11.4
click at [820, 370] on textarea "[DATE] Shacharis at 7:00 am • Bris at 7:45 AM [GEOGRAPHIC_DATA][PERSON_NAME] [S…" at bounding box center [809, 384] width 195 height 64
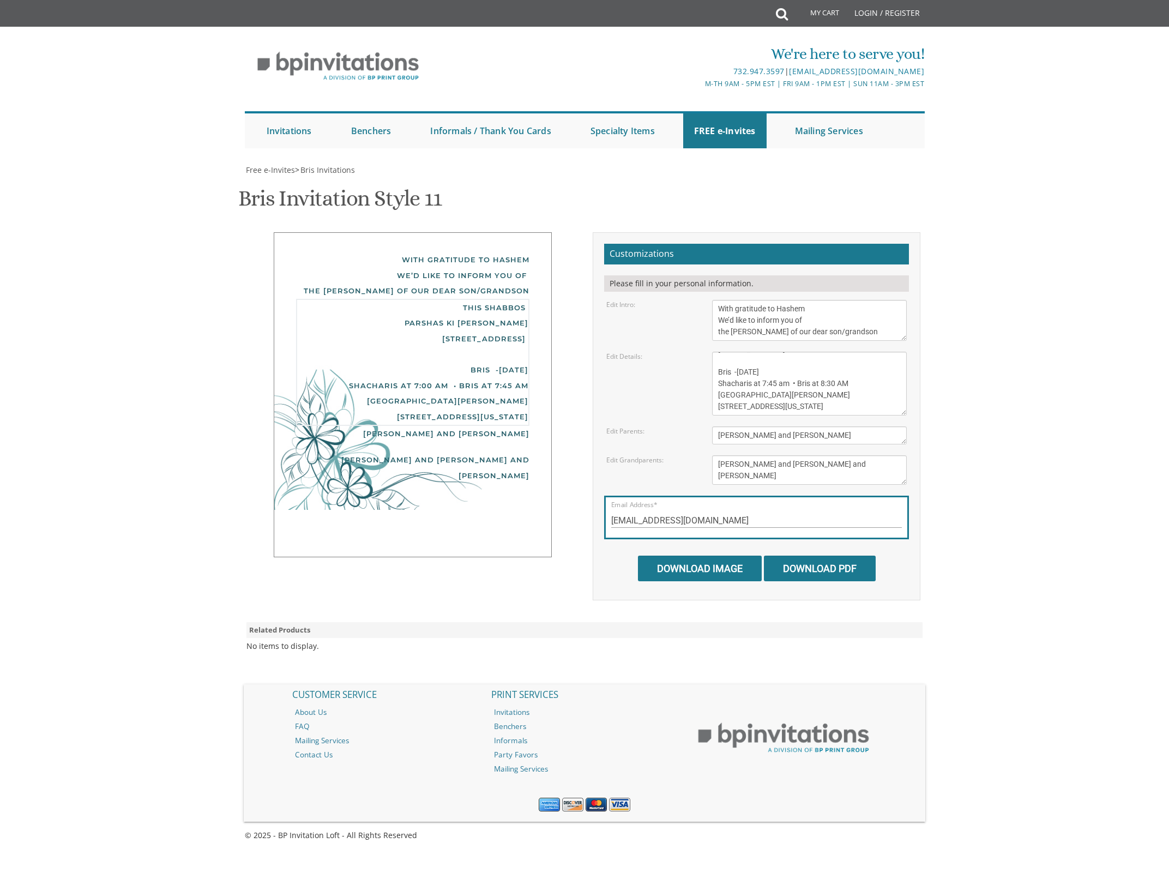
click at [786, 372] on textarea "[DATE] Shacharis at 7:00 am • Bris at 7:45 AM [GEOGRAPHIC_DATA][PERSON_NAME] [S…" at bounding box center [809, 384] width 195 height 64
click at [791, 371] on textarea "[DATE] Shacharis at 7:00 am • Bris at 7:45 AM [GEOGRAPHIC_DATA][PERSON_NAME] [S…" at bounding box center [809, 384] width 195 height 64
click at [795, 370] on textarea "[DATE] Shacharis at 7:00 am • Bris at 7:45 AM [GEOGRAPHIC_DATA][PERSON_NAME] [S…" at bounding box center [809, 384] width 195 height 64
click at [733, 358] on textarea "[DATE] Shacharis at 7:00 am • Bris at 7:45 AM [GEOGRAPHIC_DATA][PERSON_NAME] [S…" at bounding box center [809, 384] width 195 height 64
paste textarea "•"
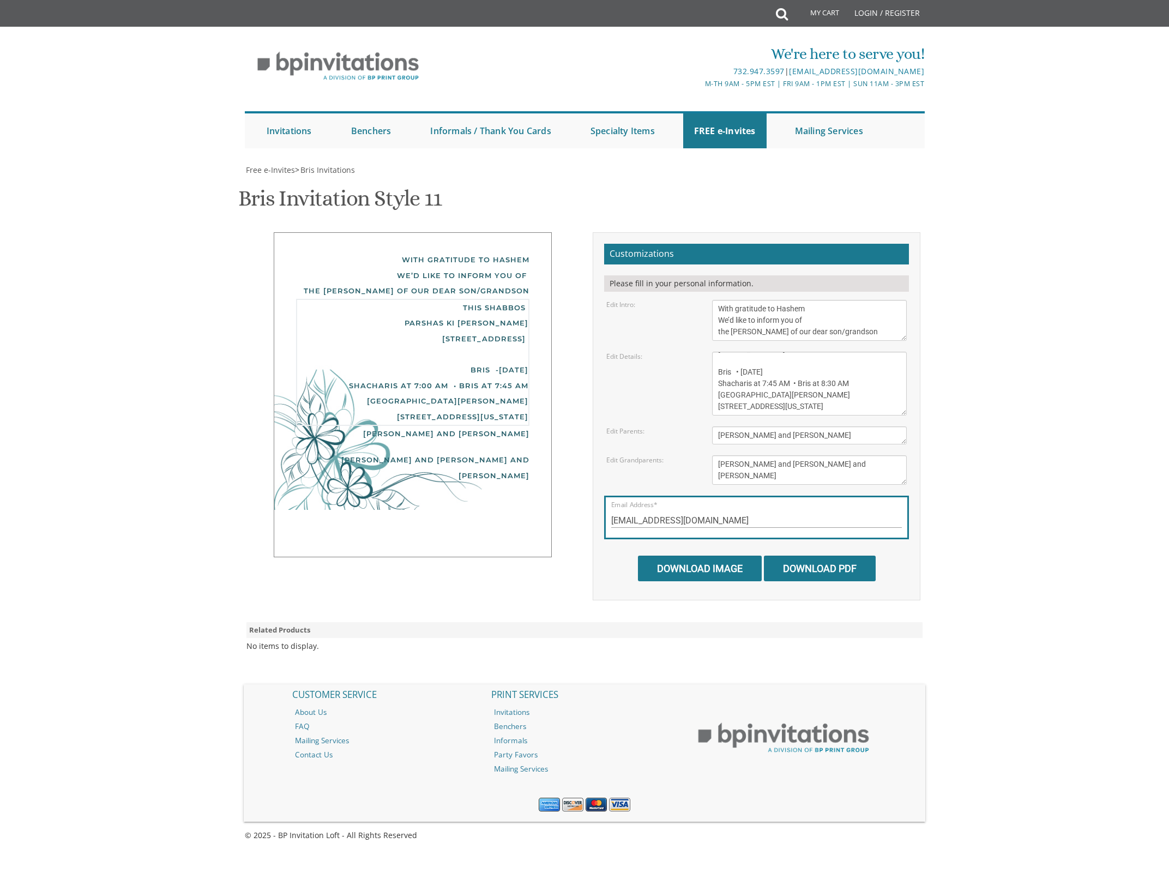
click at [735, 357] on textarea "[DATE] Shacharis at 7:00 am • Bris at 7:45 AM [GEOGRAPHIC_DATA][PERSON_NAME] [S…" at bounding box center [809, 384] width 195 height 64
click at [793, 382] on textarea "[DATE] Shacharis at 7:00 am • Bris at 7:45 AM [GEOGRAPHIC_DATA][PERSON_NAME] [S…" at bounding box center [809, 384] width 195 height 64
drag, startPoint x: 784, startPoint y: 383, endPoint x: 735, endPoint y: 382, distance: 49.6
click at [735, 382] on textarea "[DATE] Shacharis at 7:00 am • Bris at 7:45 AM [GEOGRAPHIC_DATA][PERSON_NAME] [S…" at bounding box center [809, 384] width 195 height 64
type textarea "This Shabbos Parshas Ki Savo 18 Kingsfield Drive Bris • Sunday, September 14th …"
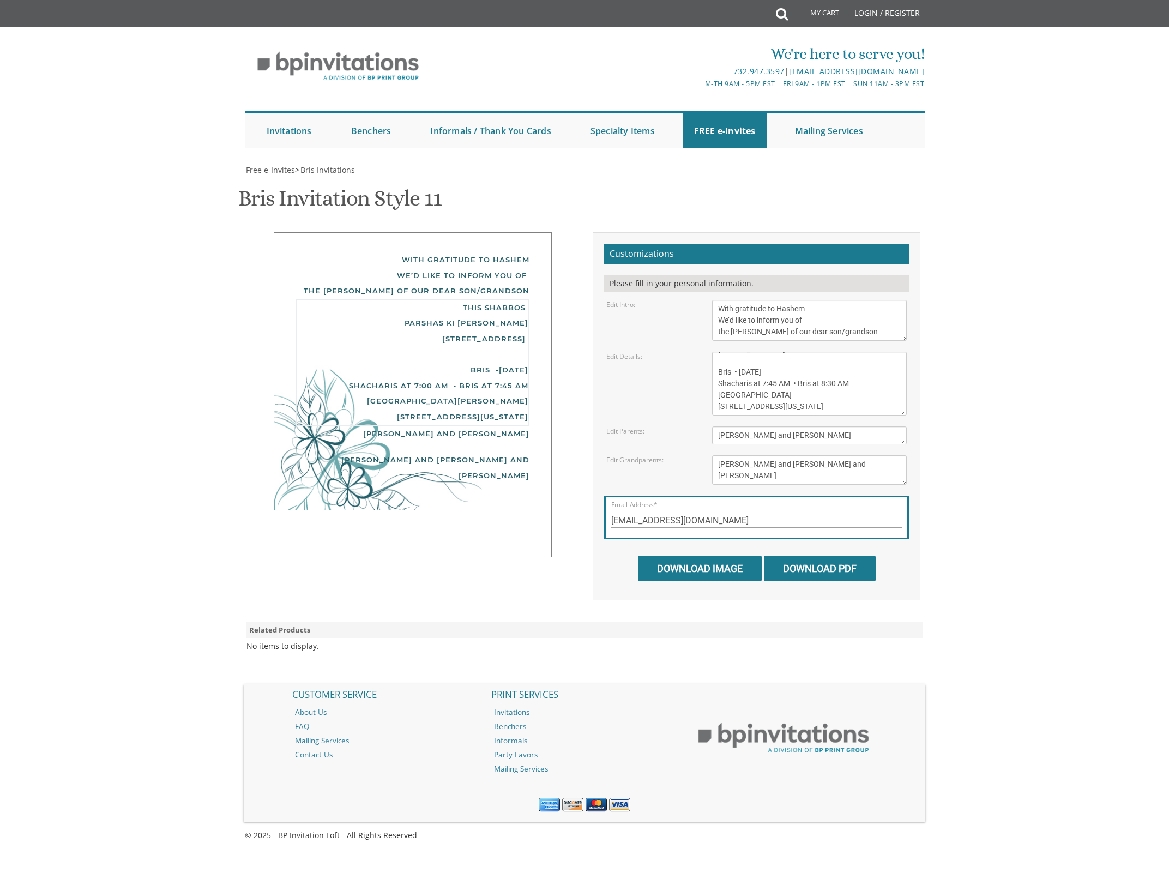
click at [782, 331] on textarea "With gratitude to Hashem We’d like to inform you of the bris of our dear son/gr…" at bounding box center [809, 320] width 195 height 41
type textarea "With gratitude to Hashem We’d like to inform you of the Shalom Zachor/Bris of o…"
click at [459, 452] on div "Yosef and Breindy Leizerson Ely and Miriam karp" at bounding box center [412, 467] width 233 height 31
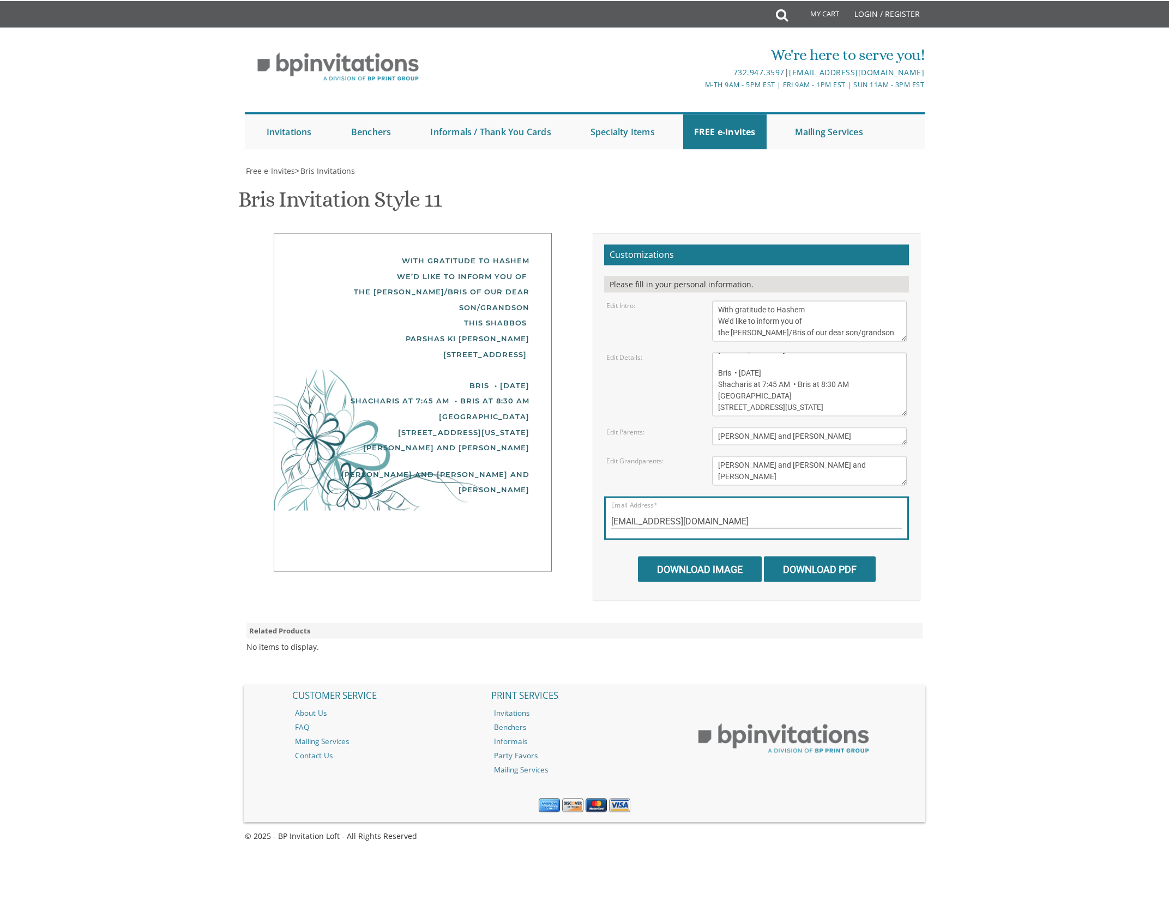
scroll to position [10, 0]
click at [718, 427] on textarea "[PERSON_NAME] and [PERSON_NAME]" at bounding box center [809, 435] width 195 height 18
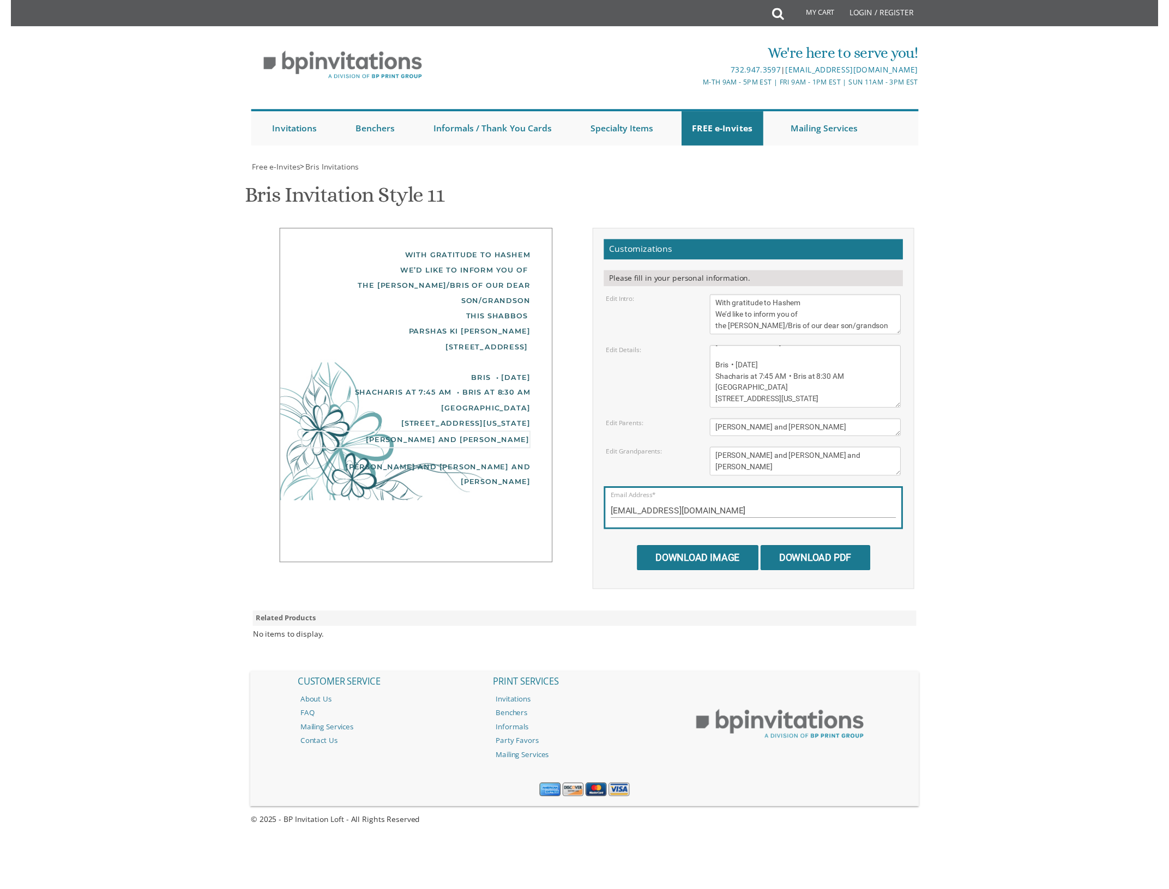
scroll to position [0, 0]
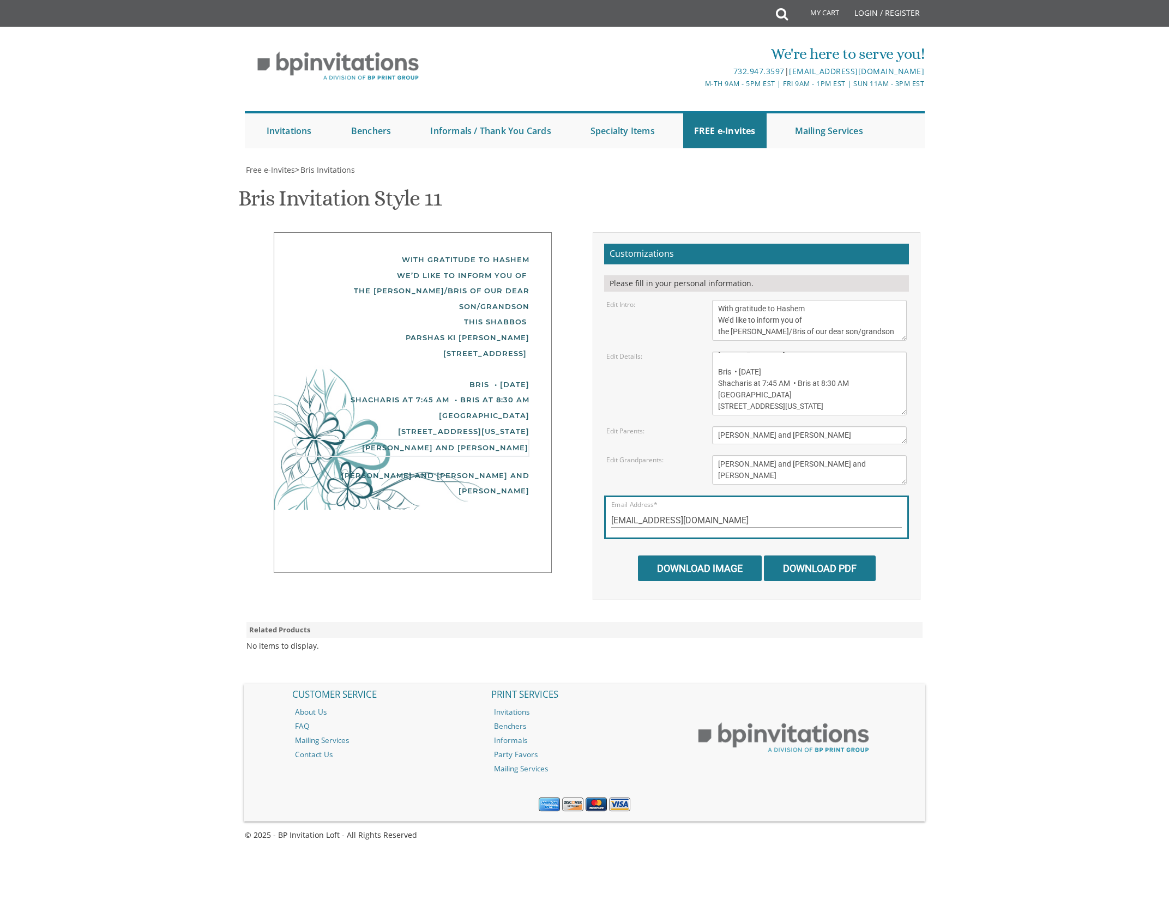
type textarea "Avrohom Abba and Yehudis Leizerson"
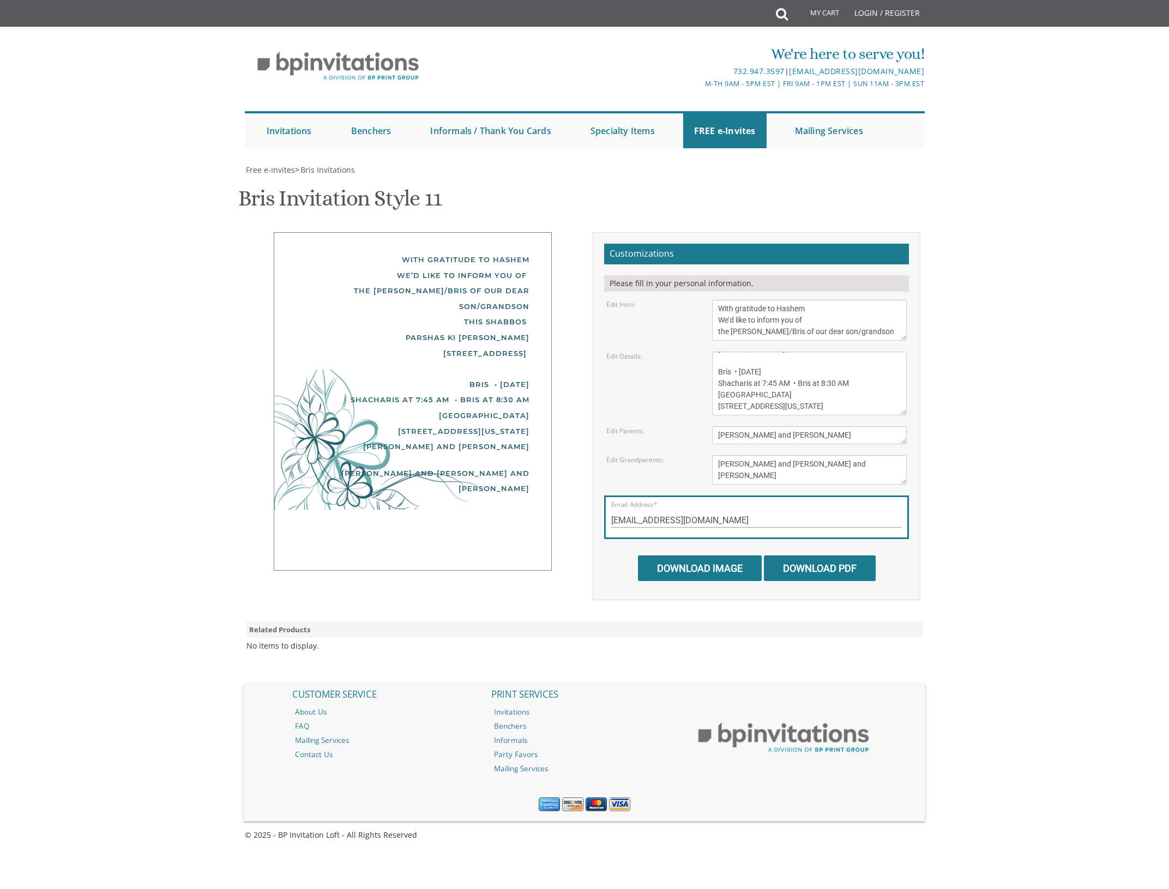
click at [375, 332] on div "This Shabbos Parshas Ki Savo 18 Kingsfield Drive Bris • Sunday, September 14th …" at bounding box center [412, 376] width 233 height 125
click at [720, 319] on textarea "With gratitude to Hashem We’d like to inform you of the bris of our dear son/gr…" at bounding box center [809, 320] width 195 height 41
click at [371, 342] on div "This Shabbos Parshas Ki Savo 18 Kingsfield Drive Bris • Sunday, September 14th …" at bounding box center [412, 378] width 233 height 125
click at [808, 307] on textarea "With gratitude to Hashem We’d like to inform you of the bris of our dear son/gr…" at bounding box center [809, 320] width 195 height 41
type textarea "With gratitude to Hashem We’d like to inform you of the Shalom Zachor/Bris of o…"
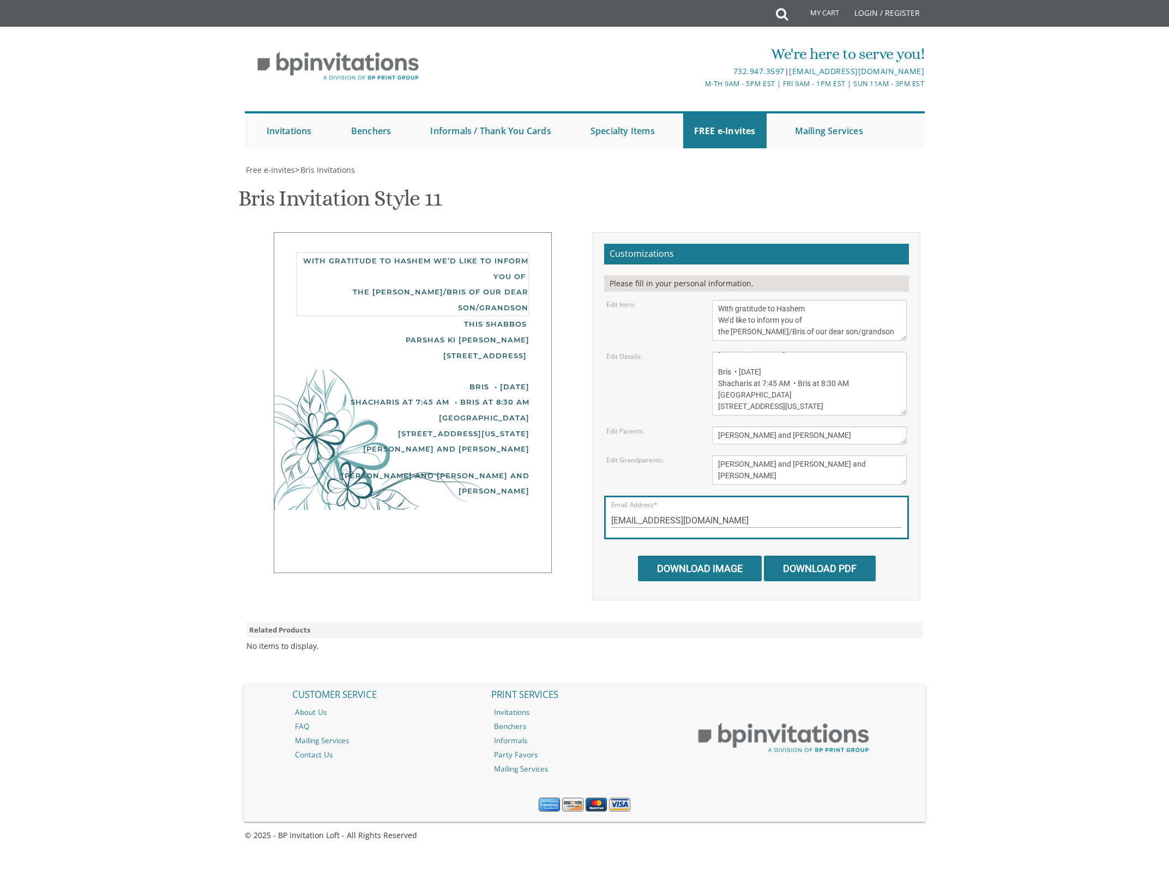
click at [293, 318] on div "With gratitude to Hashem we’d like to inform you of the Shalom Zachor/Bris of o…" at bounding box center [413, 402] width 278 height 341
click at [754, 367] on textarea "[DATE] Shacharis at 7:00 am • Bris at 7:45 AM [GEOGRAPHIC_DATA][PERSON_NAME] [S…" at bounding box center [809, 384] width 195 height 64
click at [718, 370] on textarea "[DATE] Shacharis at 7:00 am • Bris at 7:45 AM [GEOGRAPHIC_DATA][PERSON_NAME] [S…" at bounding box center [809, 384] width 195 height 64
paste textarea "•"
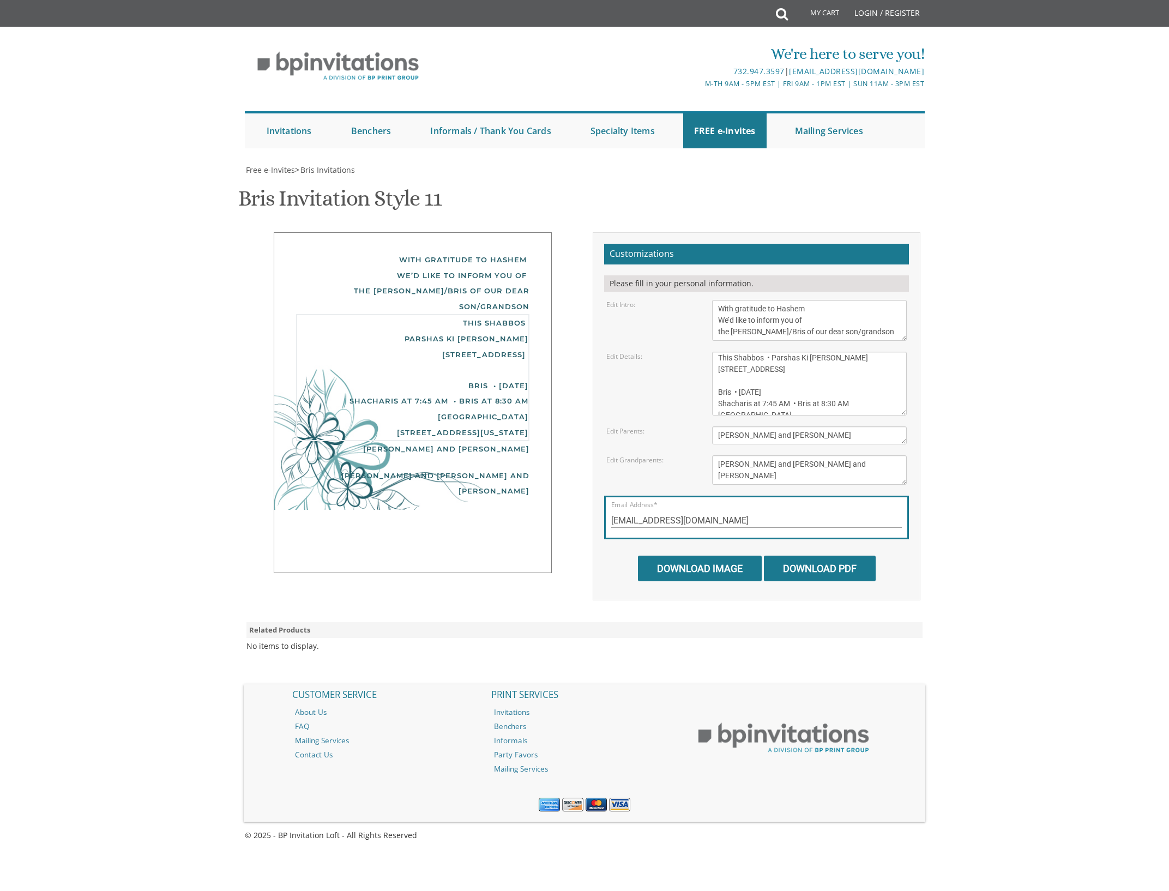
type textarea "This Shabbos • Parshas Ki Savo 18 Kingsfield Drive Bris • Sunday, September 14t…"
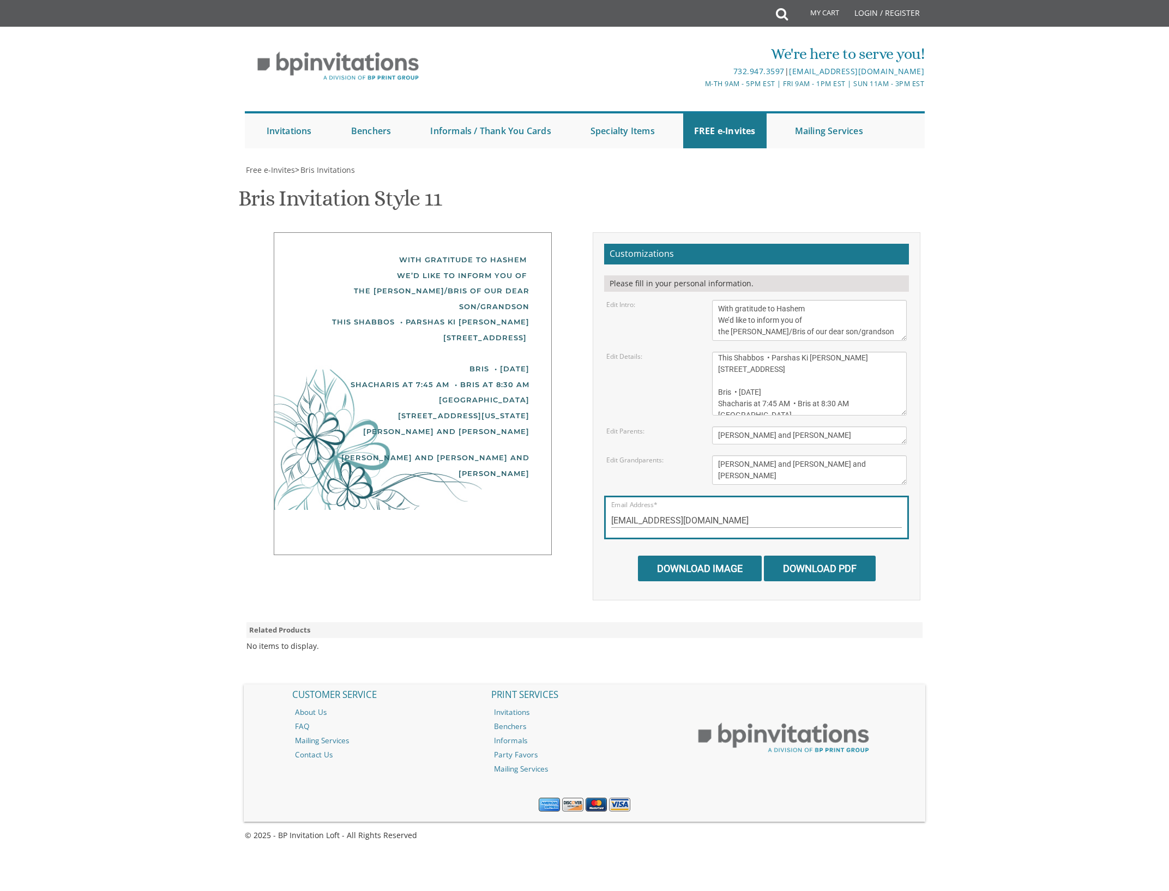
click at [425, 287] on div "With gratitude to Hashem We’d like to inform you of the Shalom Zachor/Bris of o…" at bounding box center [412, 283] width 233 height 62
drag, startPoint x: 798, startPoint y: 329, endPoint x: 825, endPoint y: 328, distance: 27.8
click at [799, 329] on textarea "With gratitude to Hashem We’d like to inform you of the bris of our dear son/gr…" at bounding box center [809, 320] width 195 height 41
type textarea "With gratitude to Hashem We’d like to inform you of the Shalom Zachor/Bris of o…"
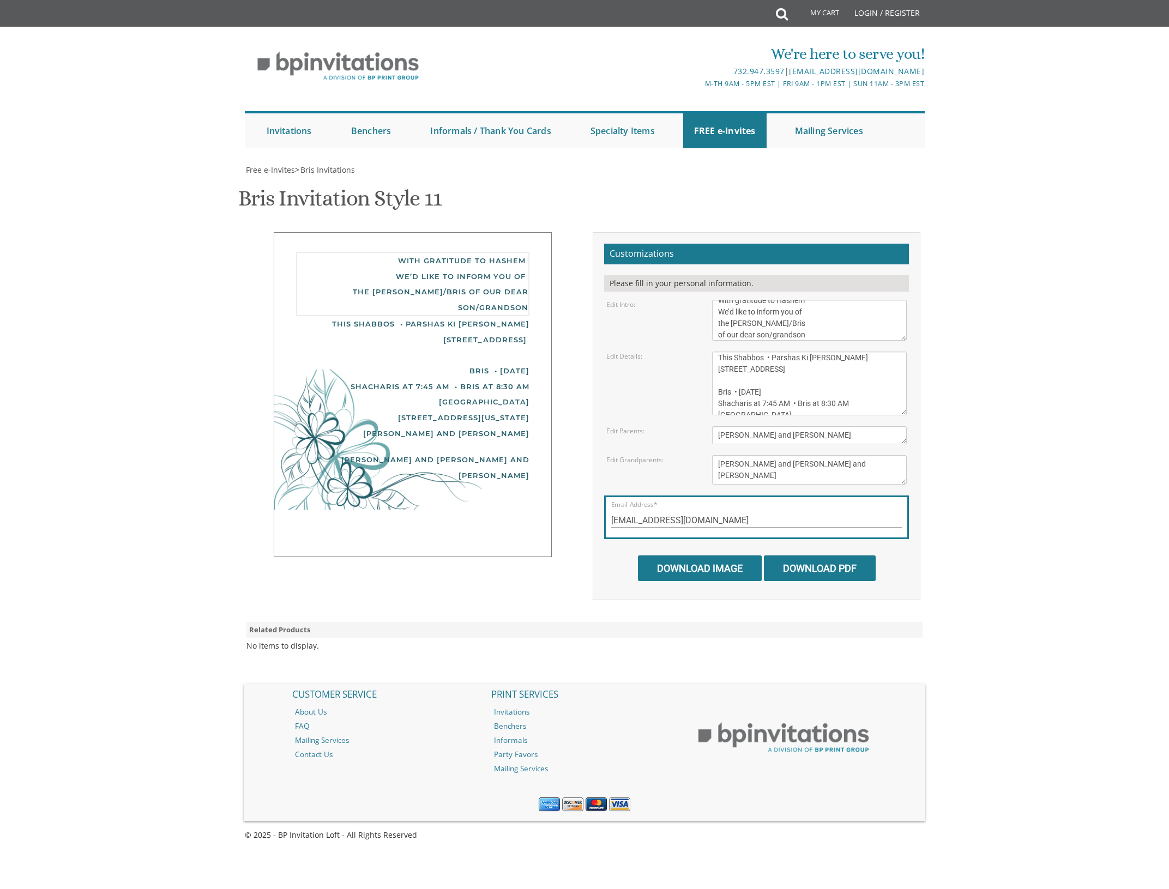
click at [543, 198] on div "Bris Invitation Style 11 SKU: bris11" at bounding box center [584, 199] width 692 height 43
click at [718, 436] on textarea "[PERSON_NAME] and [PERSON_NAME]" at bounding box center [809, 435] width 195 height 18
type textarea "Avrohom Abba and Yehudis Leizerson"
click at [167, 250] on body "My Cart Total: View Cart Item(s) Submit My Cart Total: View Cart Item(s) Login …" at bounding box center [584, 445] width 1169 height 890
click at [716, 393] on textarea "[DATE] Shacharis at 7:00 am • Bris at 7:45 AM [GEOGRAPHIC_DATA][PERSON_NAME] [S…" at bounding box center [809, 384] width 195 height 64
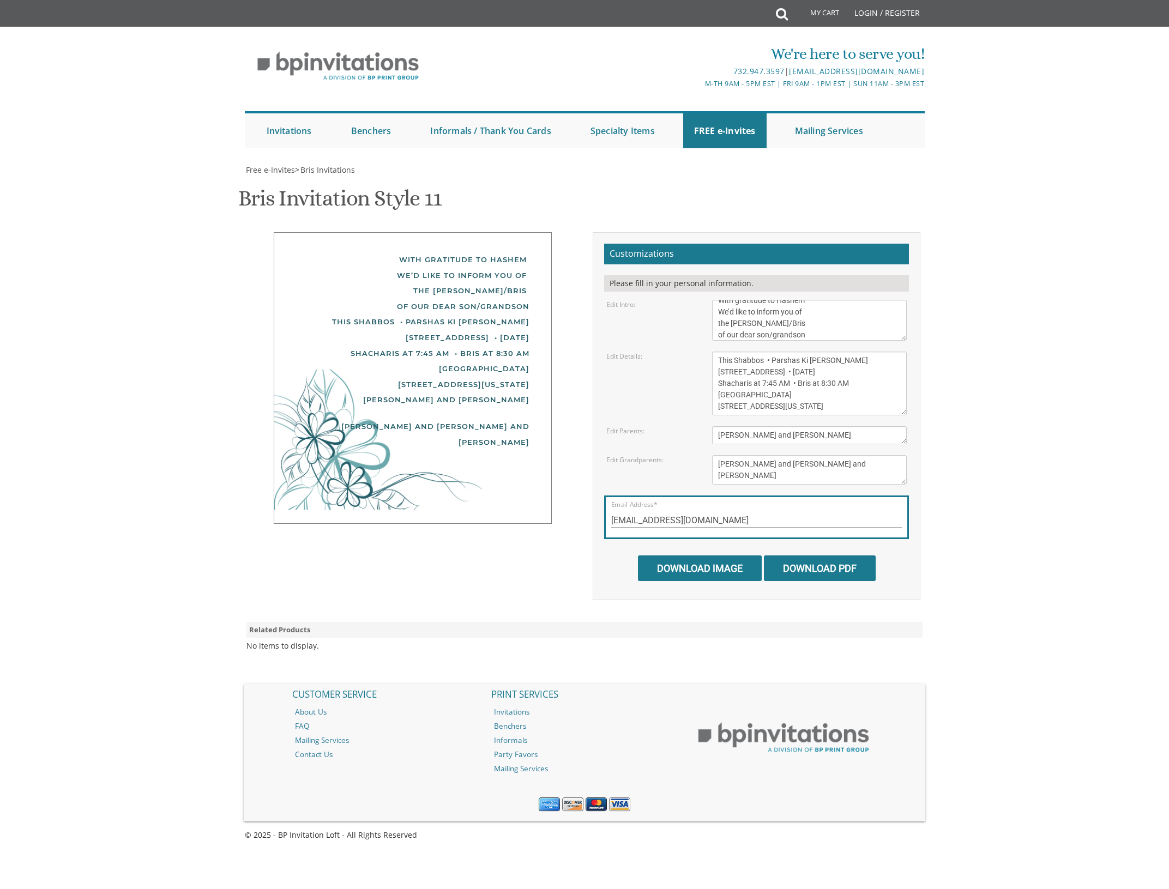
click at [479, 285] on div "With gratitude to Hashem We’d like to inform you of the Shalom Zachor/Bris of o…" at bounding box center [412, 283] width 233 height 62
click at [716, 383] on textarea "[DATE] Shacharis at 7:00 am • Bris at 7:45 AM [GEOGRAPHIC_DATA][PERSON_NAME] [S…" at bounding box center [809, 384] width 195 height 64
type textarea "This Shabbos • Parshas Ki Savo 18 Kingsfield Drive Bris • Sunday, September 14t…"
click at [717, 462] on textarea "[PERSON_NAME] and [PERSON_NAME] [PERSON_NAME] and [PERSON_NAME]" at bounding box center [809, 469] width 195 height 29
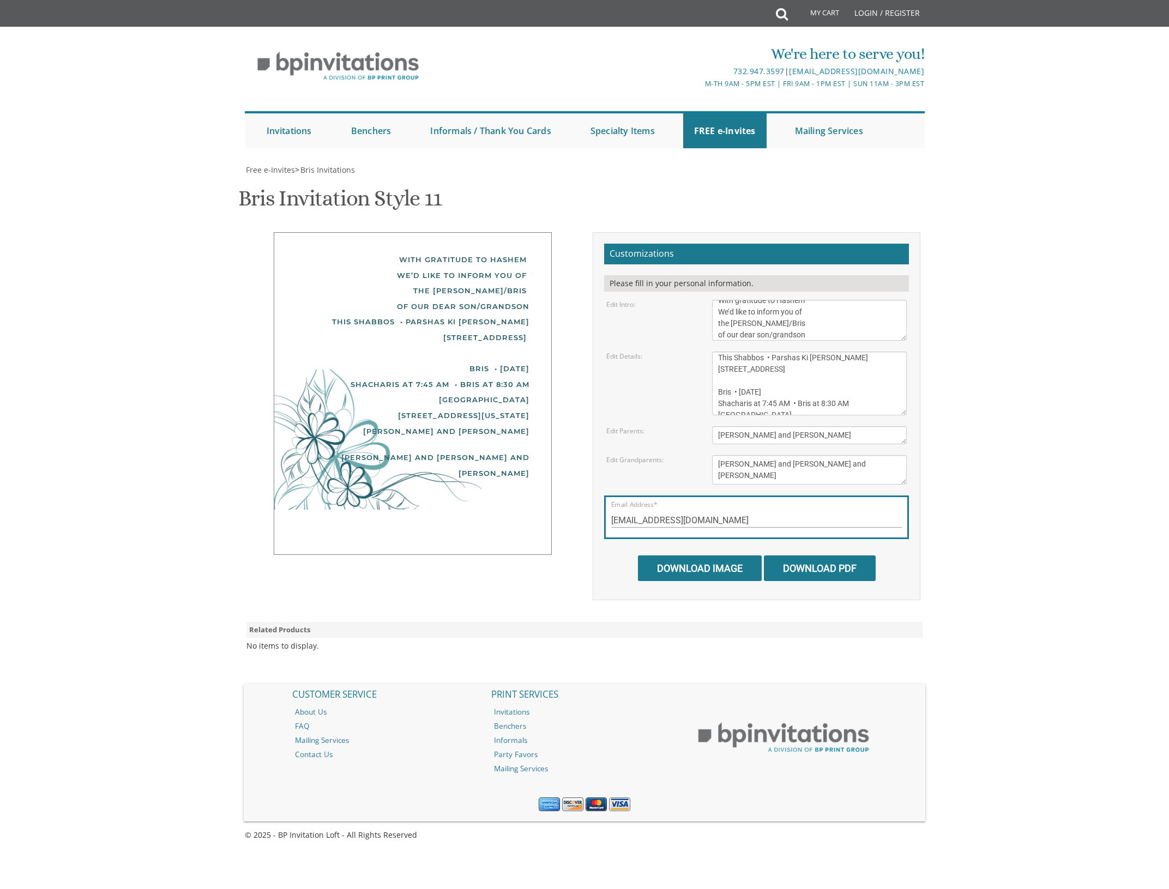
click at [514, 241] on div "With gratitude to Hashem We’d like to inform you of the Shalom Zachor/Bris of o…" at bounding box center [413, 393] width 278 height 323
click at [699, 555] on input "Download Image" at bounding box center [700, 568] width 124 height 26
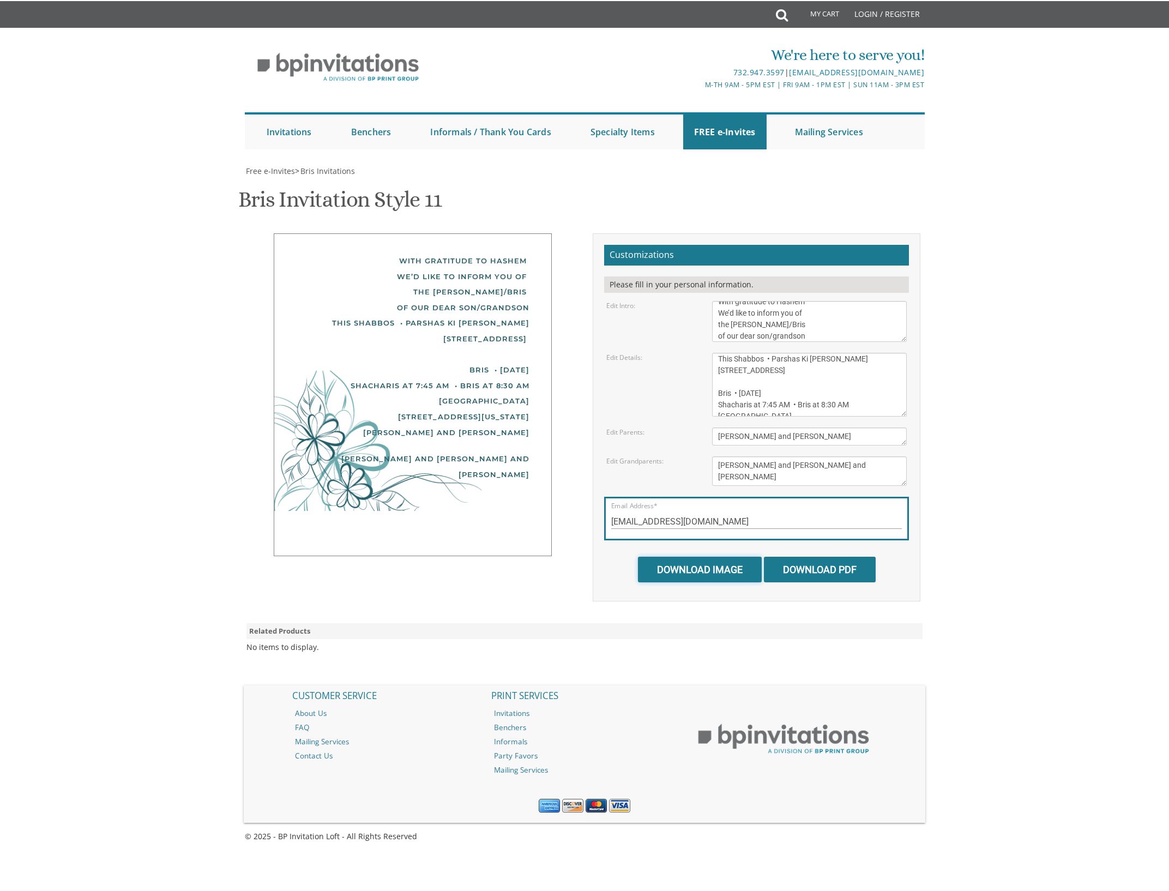
scroll to position [0, 0]
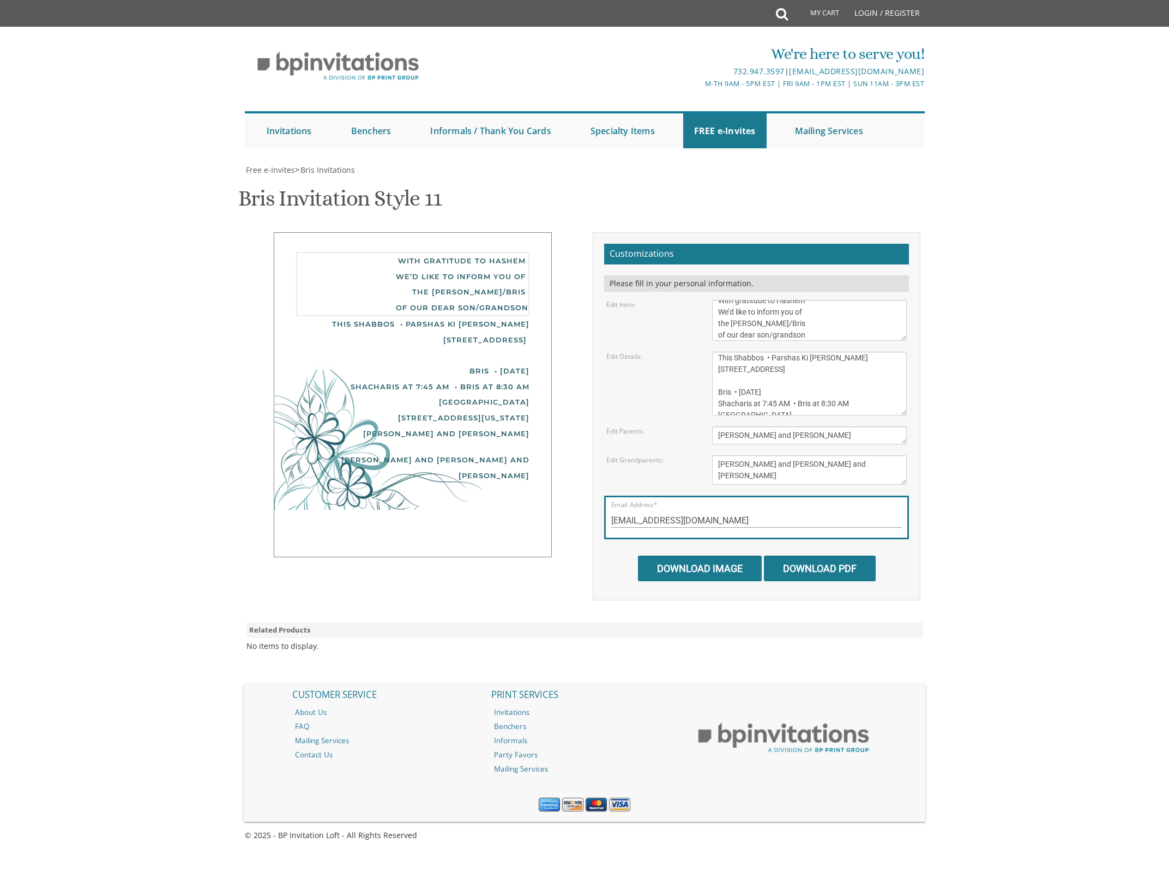
click at [805, 323] on textarea "With gratitude to Hashem We’d like to inform you of the bris of our dear son/gr…" at bounding box center [809, 320] width 195 height 41
drag, startPoint x: 784, startPoint y: 321, endPoint x: 731, endPoint y: 322, distance: 53.4
click at [731, 322] on textarea "With gratitude to Hashem We’d like to inform you of the bris of our dear son/gr…" at bounding box center [809, 320] width 195 height 41
click at [823, 331] on textarea "With gratitude to Hashem We’d like to inform you of the bris of our dear son/gr…" at bounding box center [809, 320] width 195 height 41
drag, startPoint x: 815, startPoint y: 331, endPoint x: 565, endPoint y: 273, distance: 256.4
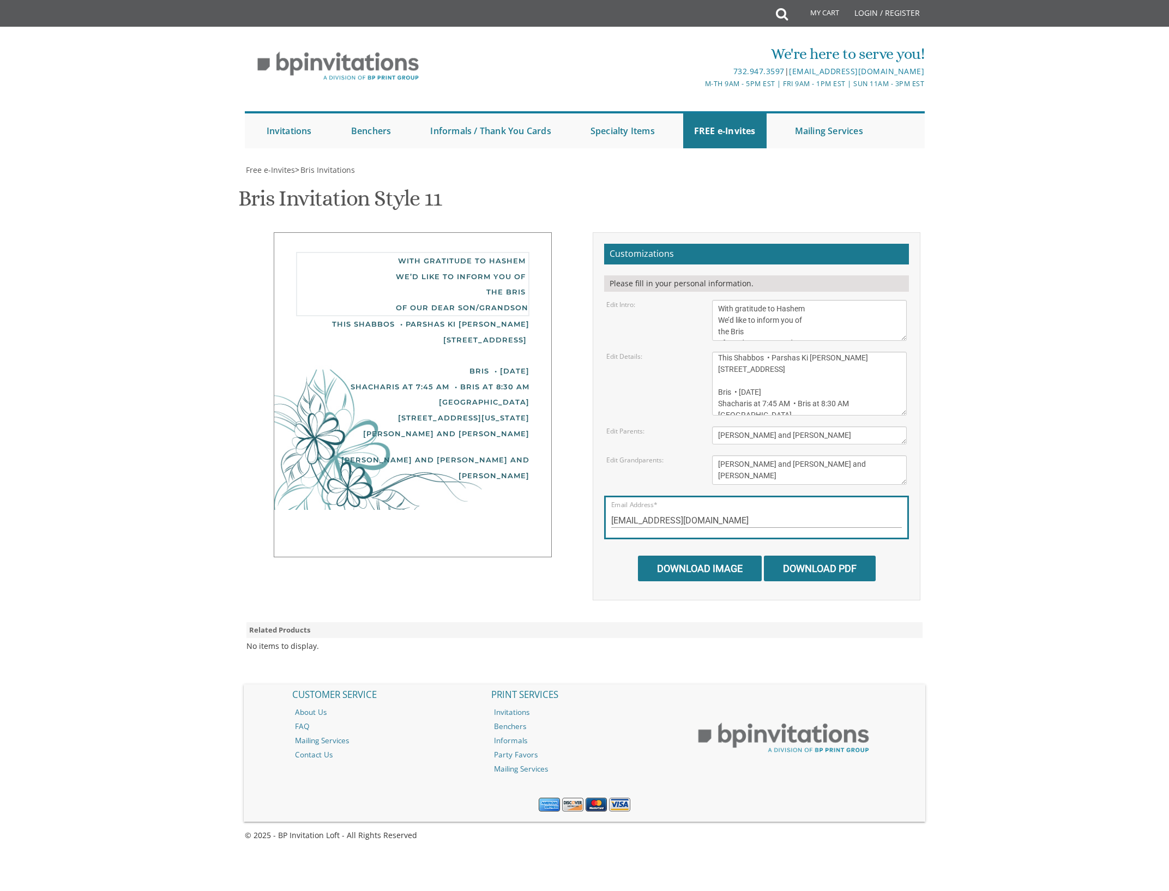
click at [712, 300] on textarea "With gratitude to Hashem We’d like to inform you of the bris of our dear son/gr…" at bounding box center [809, 320] width 195 height 41
paste textarea "We’d like to inform you of the bris"
type textarea "With gratitude to Hashem We’d like to inform you of the bris of our dear son/gr…"
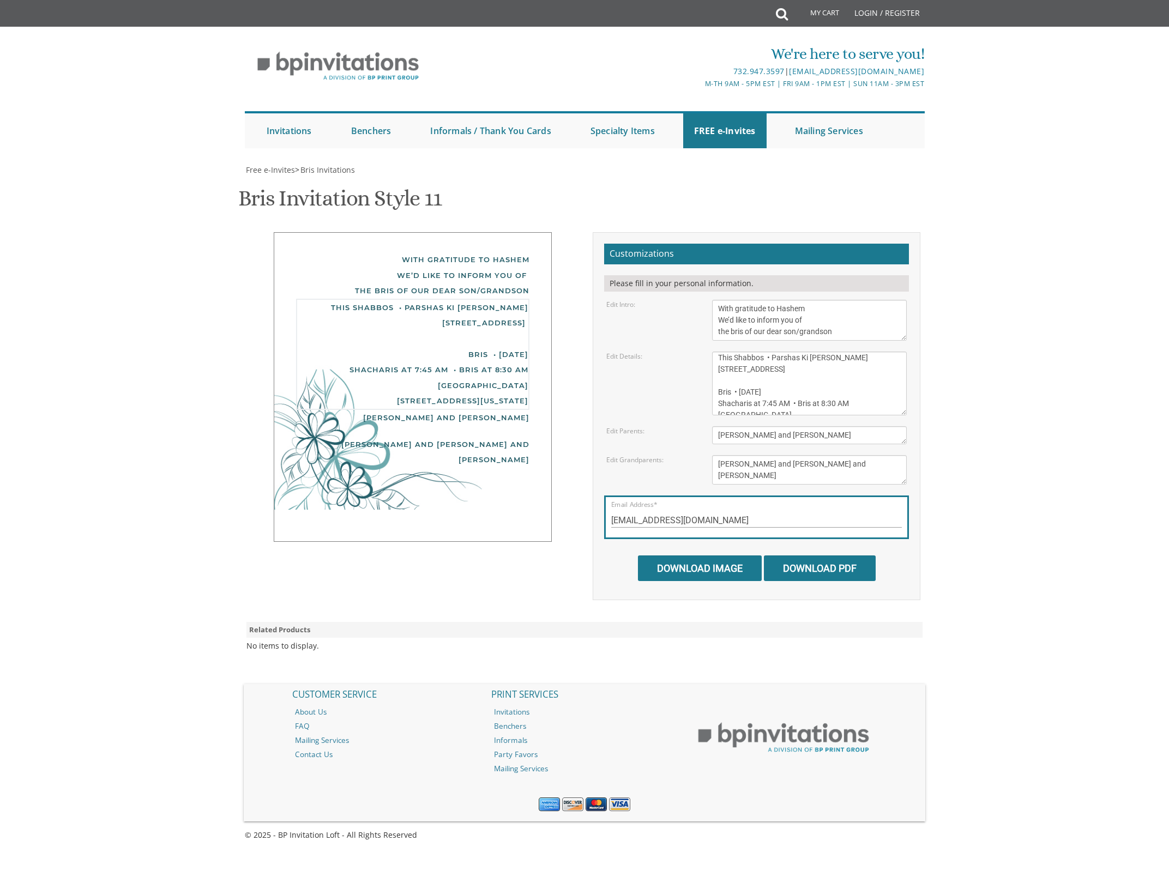
drag, startPoint x: 792, startPoint y: 371, endPoint x: 683, endPoint y: 358, distance: 109.7
click at [712, 358] on textarea "[DATE] Shacharis at 7:00 am • Bris at 7:45 AM [GEOGRAPHIC_DATA][PERSON_NAME] [S…" at bounding box center [809, 384] width 195 height 64
drag, startPoint x: 739, startPoint y: 382, endPoint x: 693, endPoint y: 333, distance: 67.5
click at [712, 352] on textarea "[DATE] Shacharis at 7:00 am • Bris at 7:45 AM [GEOGRAPHIC_DATA][PERSON_NAME] [S…" at bounding box center [809, 384] width 195 height 64
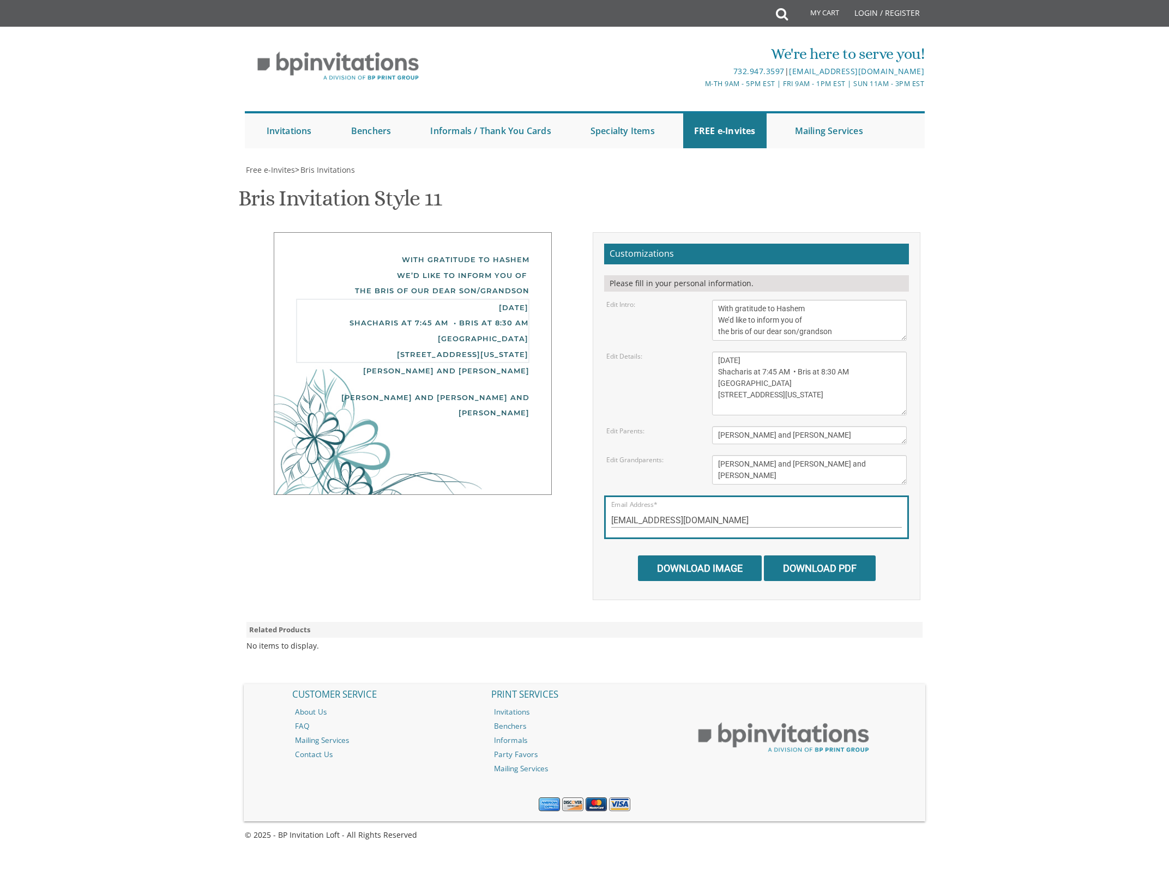
type textarea "Sunday, September 14th Shacharis at 7:45 AM • Bris at 8:30 AM Khal Bnai Torah 3…"
click at [603, 197] on div "Bris Invitation Style 11 SKU: bris11" at bounding box center [584, 199] width 692 height 43
click at [698, 555] on input "Download Image" at bounding box center [700, 568] width 124 height 26
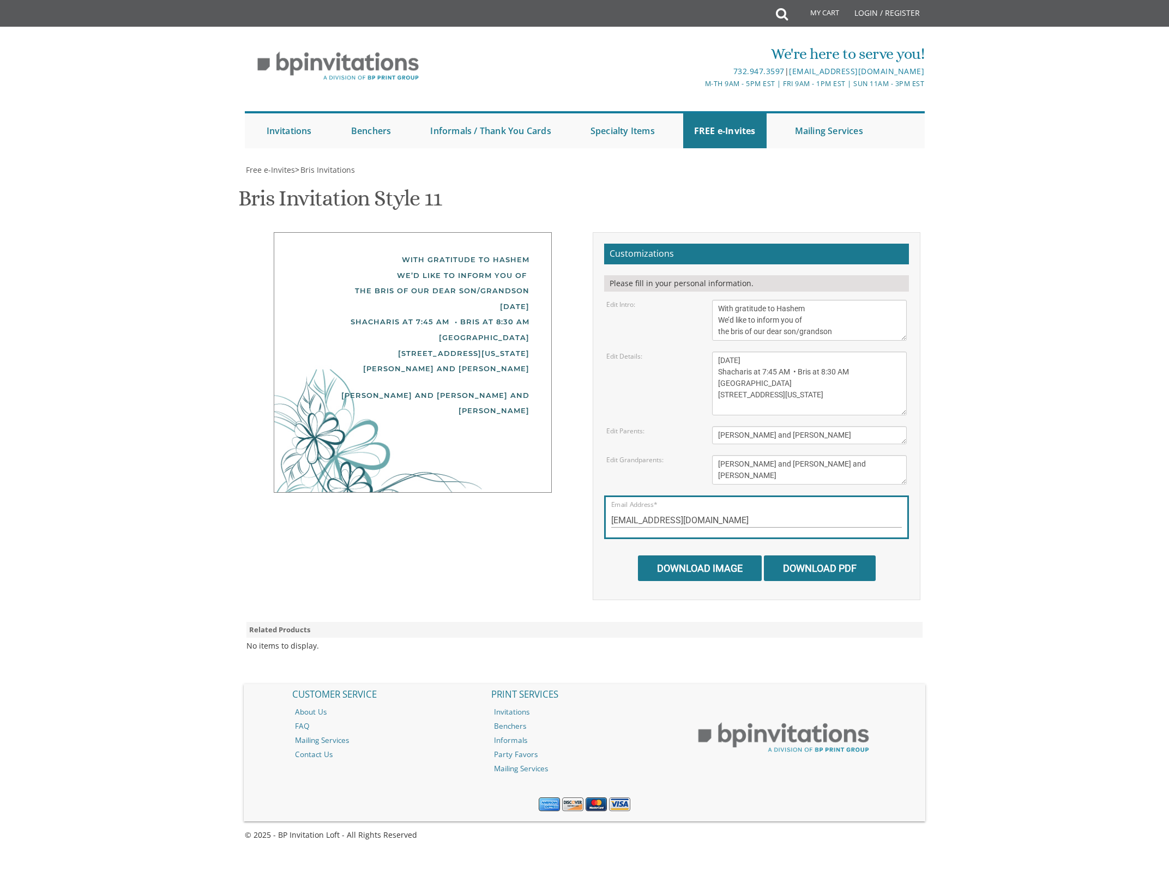
click at [717, 464] on textarea "[PERSON_NAME] and [PERSON_NAME] [PERSON_NAME] and [PERSON_NAME]" at bounding box center [809, 469] width 195 height 29
click at [595, 192] on div "Bris Invitation Style 11 SKU: bris11" at bounding box center [584, 199] width 692 height 43
click at [716, 435] on textarea "[PERSON_NAME] and [PERSON_NAME]" at bounding box center [809, 435] width 195 height 18
click at [344, 261] on div "With gratitude to Hashem We’d like to inform you of the bris of our dear son/gr…" at bounding box center [412, 275] width 233 height 47
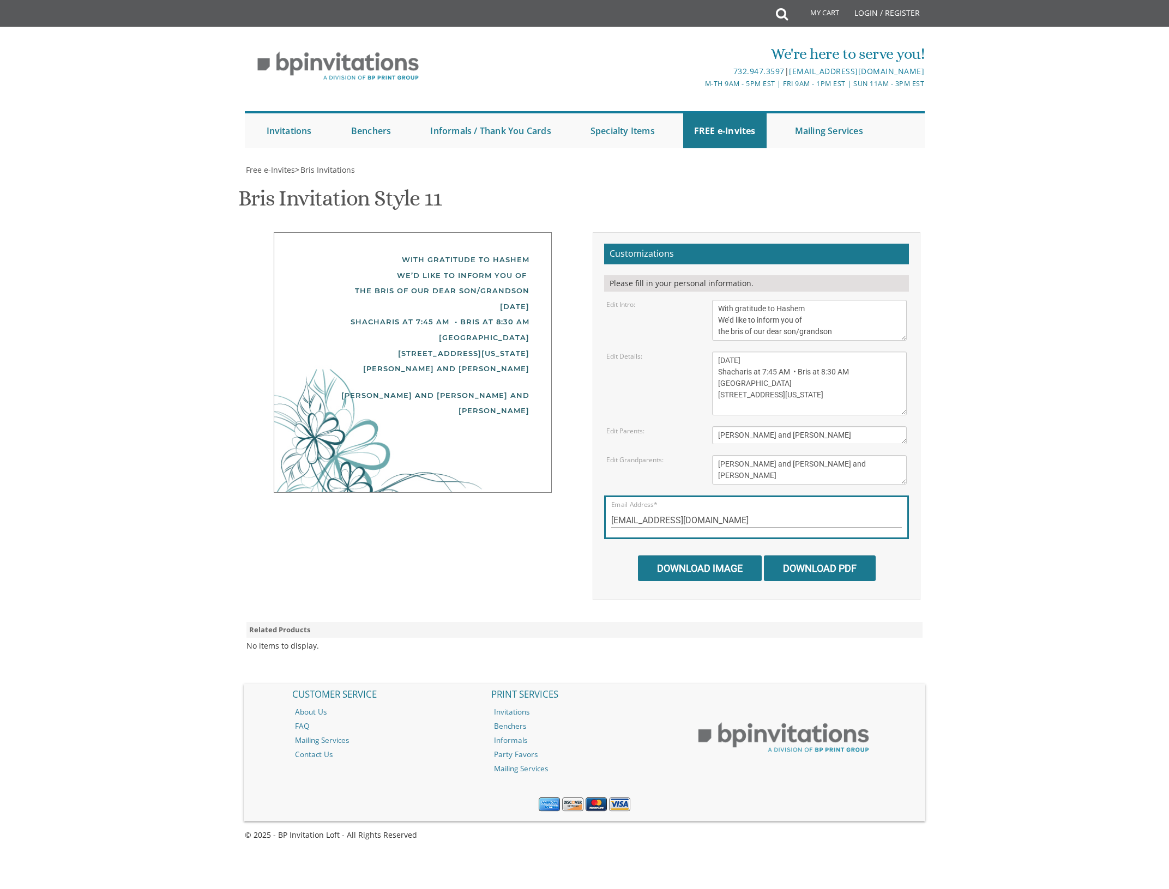
scroll to position [346, 0]
click at [718, 426] on textarea "[PERSON_NAME] and [PERSON_NAME]" at bounding box center [809, 435] width 195 height 18
type textarea "Avrohom Abba and Yehudis Leizerson"
click at [340, 264] on div "With gratitude to Hashem We’d like to inform you of the bris of our dear son/gr…" at bounding box center [412, 275] width 233 height 47
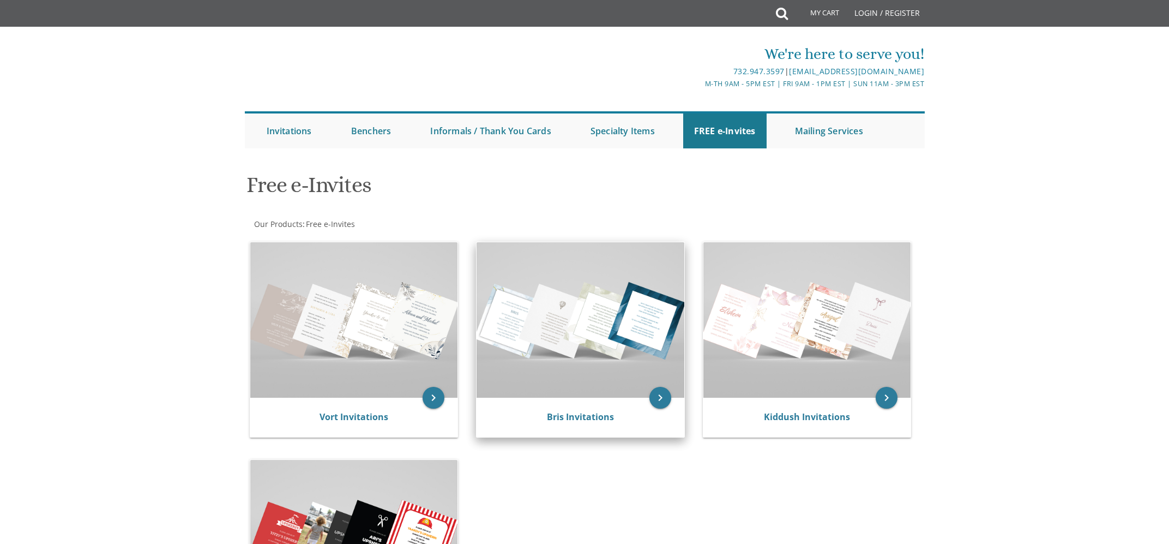
click at [569, 334] on img at bounding box center [580, 319] width 208 height 155
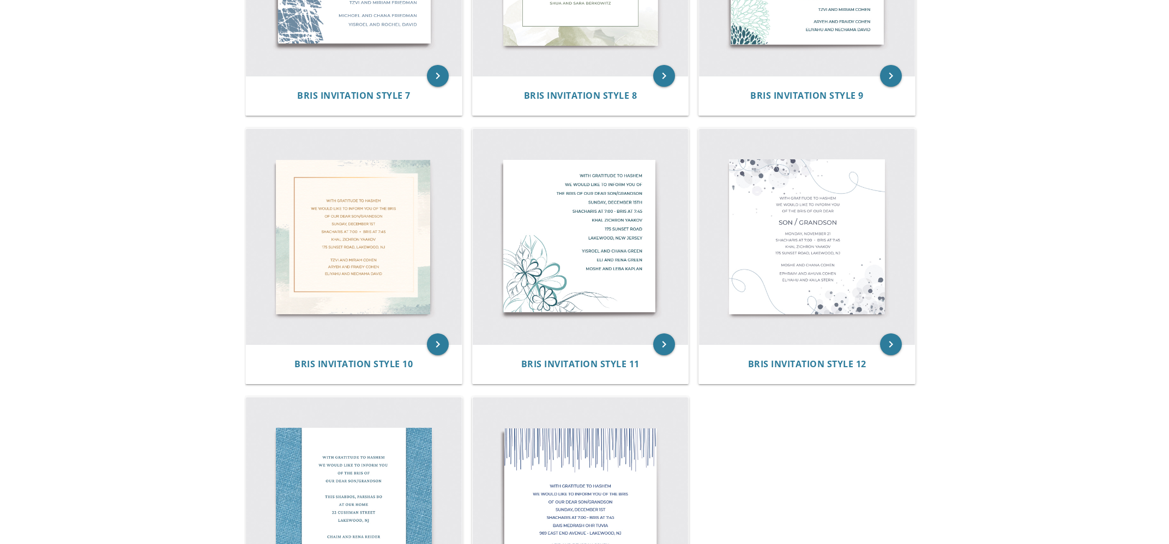
scroll to position [1052, 0]
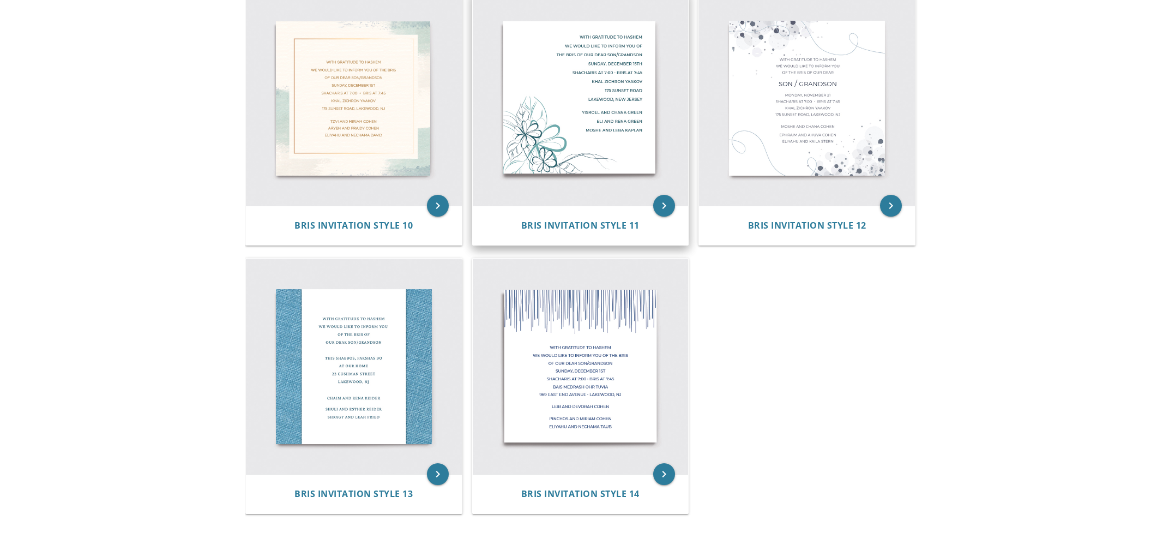
click at [556, 166] on img at bounding box center [581, 98] width 216 height 216
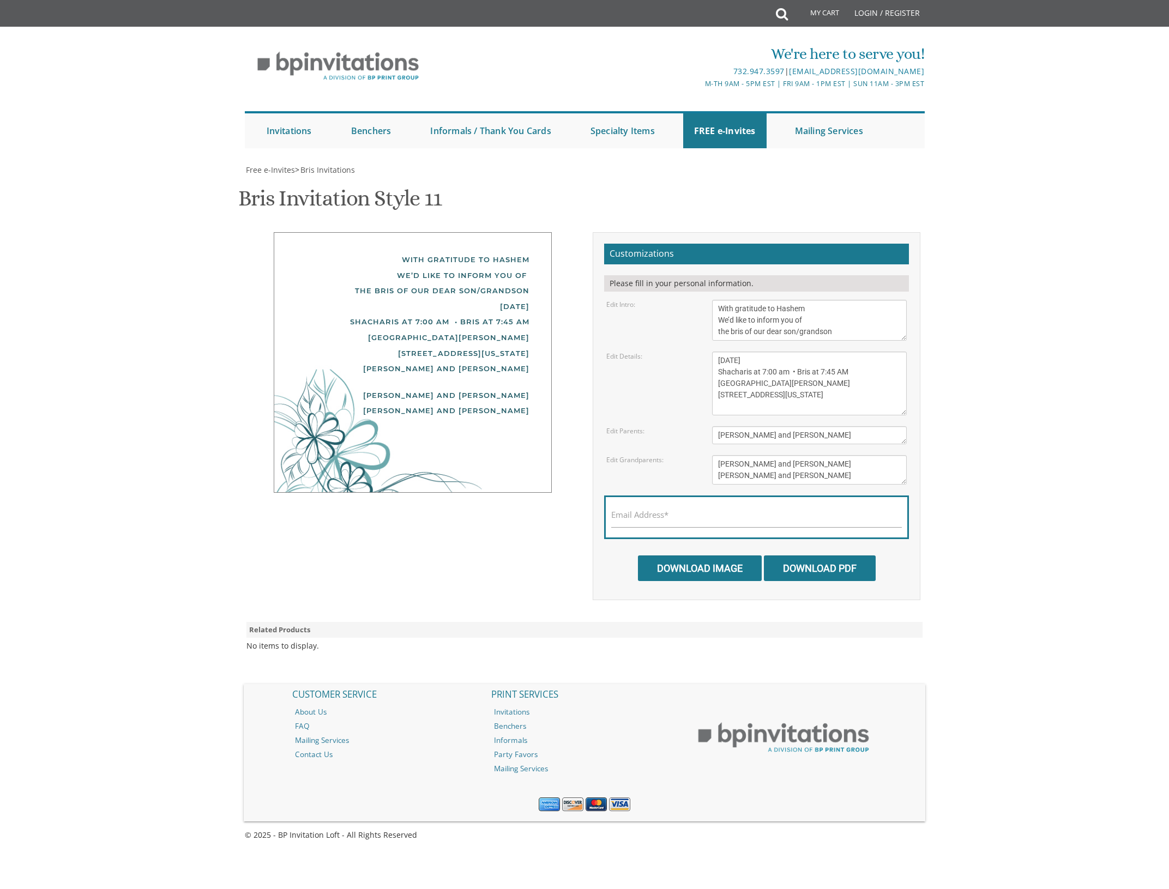
drag, startPoint x: 425, startPoint y: 307, endPoint x: 534, endPoint y: 367, distance: 124.7
click at [534, 367] on div "With gratitude to Hashem We’d like to inform you of the bris of our dear son/gr…" at bounding box center [413, 362] width 278 height 261
copy div "unday, [DATE] Shacharis at 7:00 am • Bris at 7:45 AM [GEOGRAPHIC_DATA][PERSON_N…"
click at [434, 305] on div "[DATE] Shacharis at 7:00 am • Bris at 7:45 AM [GEOGRAPHIC_DATA][PERSON_NAME] [S…" at bounding box center [412, 330] width 233 height 62
drag, startPoint x: 838, startPoint y: 333, endPoint x: 681, endPoint y: 299, distance: 160.6
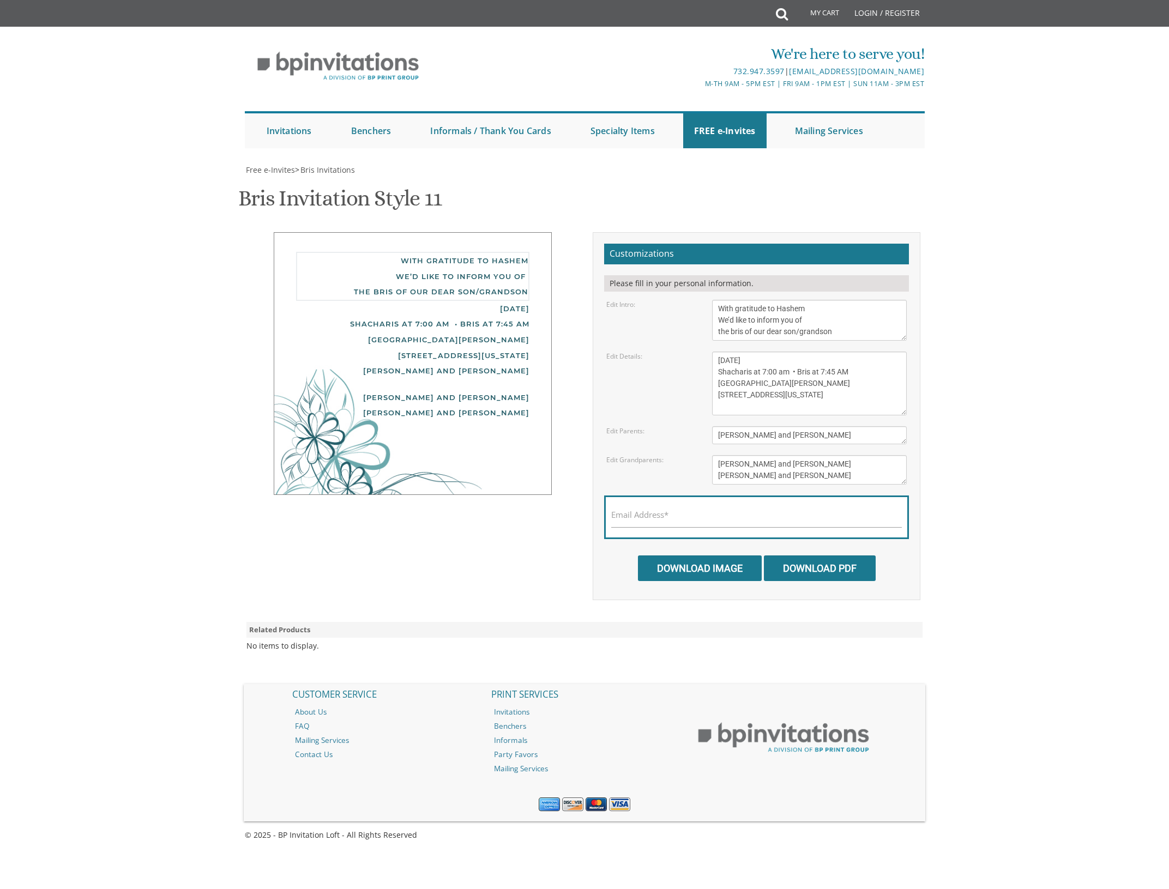
click at [712, 300] on textarea "With gratitude to Hashem We’d like to inform you of the bris of our dear son/gr…" at bounding box center [809, 320] width 195 height 41
